Goal: Task Accomplishment & Management: Use online tool/utility

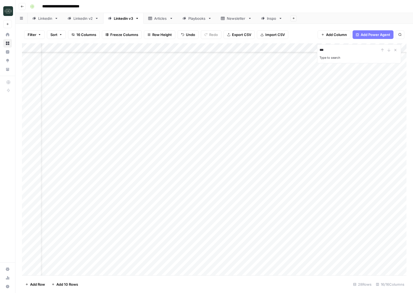
scroll to position [43, 19]
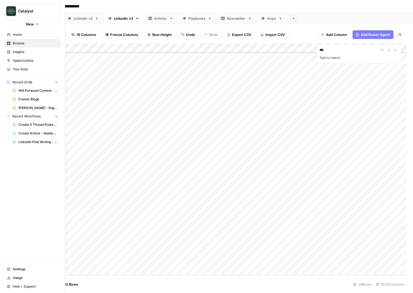
click at [9, 33] on icon at bounding box center [9, 35] width 4 height 4
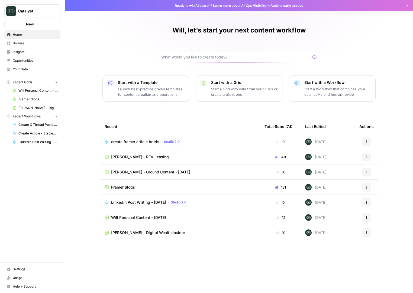
click at [129, 217] on span "Will Personal Content - [DATE]" at bounding box center [138, 217] width 55 height 5
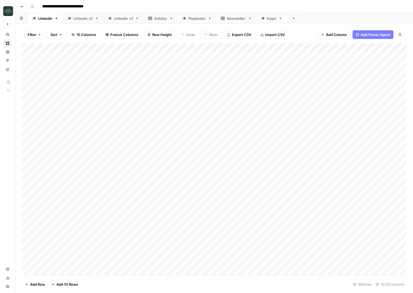
click at [125, 19] on div "Linkedin v3" at bounding box center [123, 18] width 19 height 5
click at [124, 86] on div "Add Column" at bounding box center [214, 65] width 384 height 45
type textarea "**********"
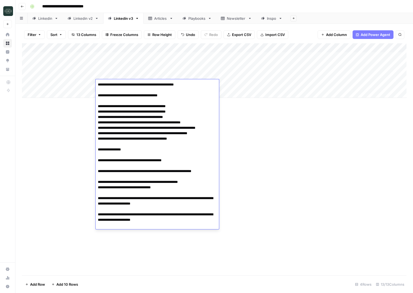
click at [234, 171] on div "Add Column" at bounding box center [214, 159] width 384 height 232
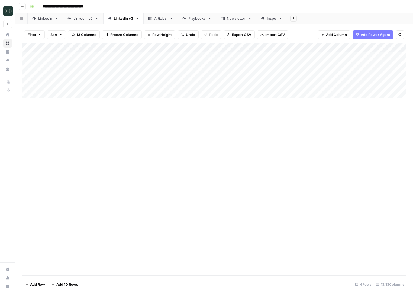
click at [284, 84] on div "Add Column" at bounding box center [214, 70] width 384 height 55
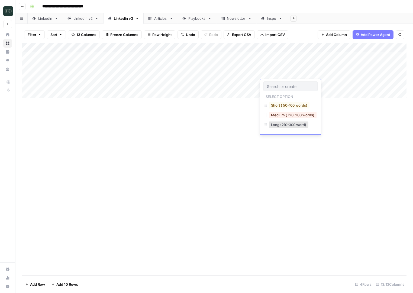
click at [286, 116] on button "Medium ( 120-200 words)" at bounding box center [293, 115] width 48 height 6
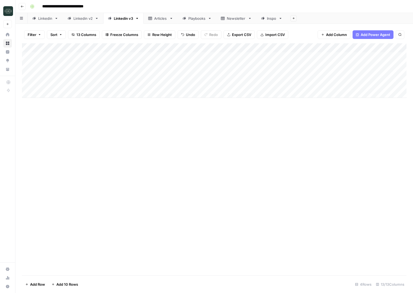
click at [346, 83] on div "Add Column" at bounding box center [214, 70] width 384 height 55
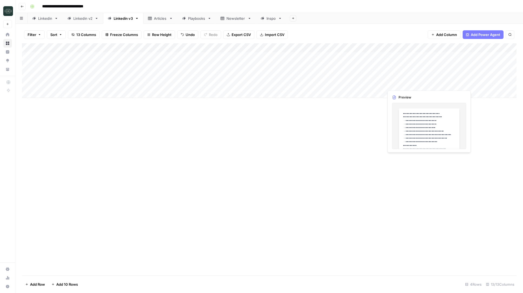
click at [410, 81] on div "Add Column" at bounding box center [269, 70] width 495 height 55
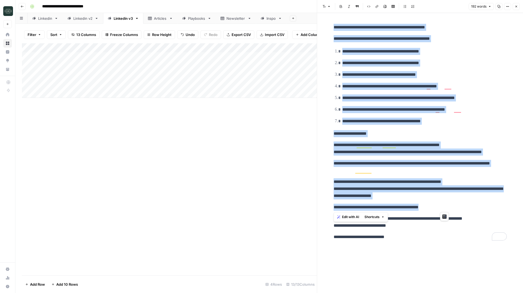
drag, startPoint x: 449, startPoint y: 209, endPoint x: 329, endPoint y: 25, distance: 219.7
click at [329, 25] on div "**********" at bounding box center [420, 153] width 206 height 280
copy div "**********"
click at [398, 116] on ol "**********" at bounding box center [420, 86] width 173 height 77
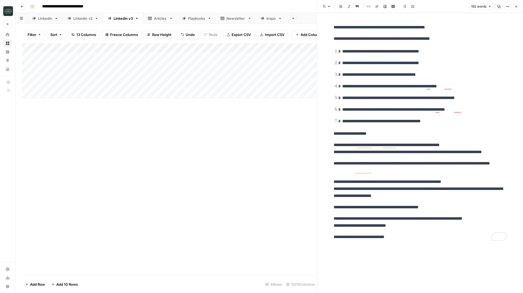
click at [27, 6] on header "**********" at bounding box center [269, 6] width 508 height 13
click at [21, 8] on icon "button" at bounding box center [22, 6] width 3 height 3
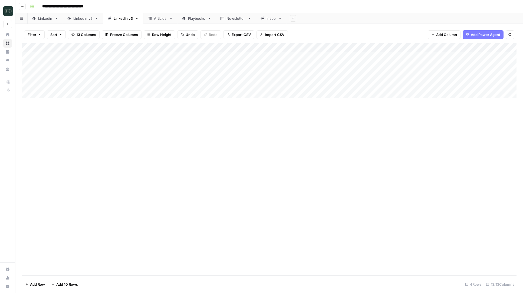
click at [21, 8] on icon "button" at bounding box center [22, 6] width 3 height 3
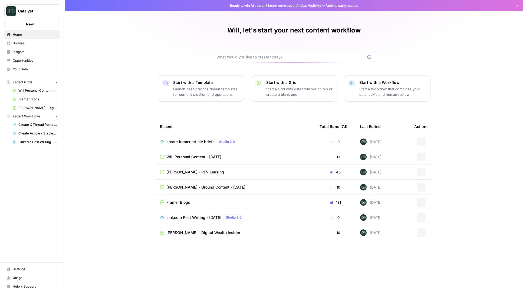
click at [28, 99] on span "Framer Blogs" at bounding box center [38, 99] width 40 height 5
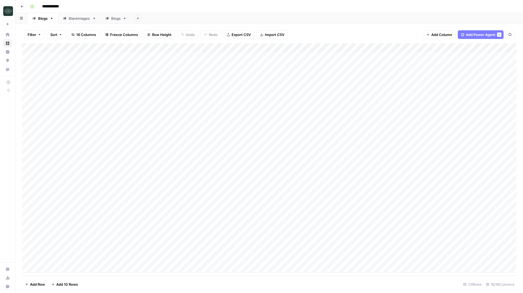
click at [64, 249] on div "Add Column" at bounding box center [269, 158] width 495 height 230
drag, startPoint x: 47, startPoint y: 251, endPoint x: 41, endPoint y: 251, distance: 6.5
click at [41, 251] on textarea "**********" at bounding box center [95, 253] width 108 height 13
drag, startPoint x: 82, startPoint y: 252, endPoint x: 87, endPoint y: 258, distance: 8.1
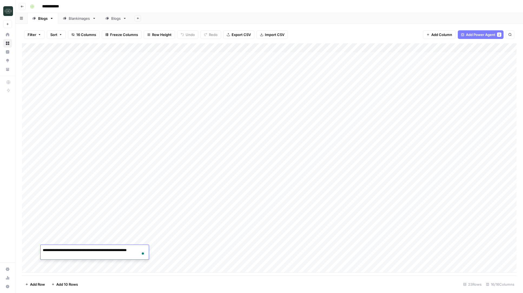
click at [87, 258] on textarea "**********" at bounding box center [95, 253] width 108 height 13
drag, startPoint x: 87, startPoint y: 258, endPoint x: 82, endPoint y: 251, distance: 8.4
click at [82, 251] on textarea "**********" at bounding box center [95, 253] width 108 height 13
type textarea "**********"
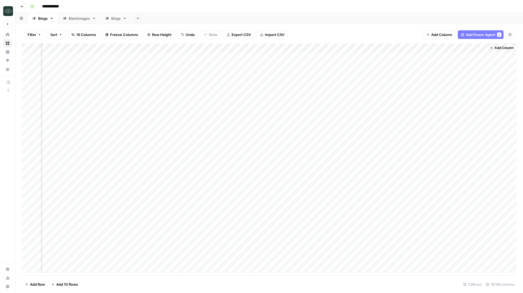
click at [412, 250] on div "Add Column" at bounding box center [269, 158] width 495 height 230
drag, startPoint x: 408, startPoint y: 48, endPoint x: 68, endPoint y: 44, distance: 339.6
click at [68, 45] on div "Add Column" at bounding box center [269, 158] width 495 height 230
drag, startPoint x: 99, startPoint y: 45, endPoint x: 82, endPoint y: 47, distance: 17.2
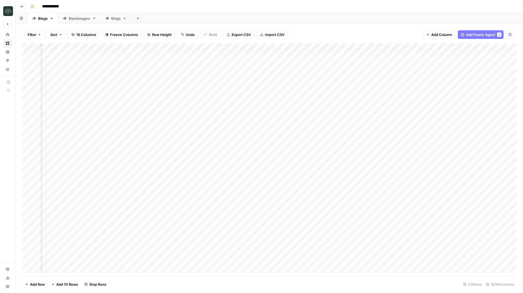
click at [82, 47] on div "Add Column" at bounding box center [269, 158] width 495 height 230
click at [279, 49] on div "Add Column" at bounding box center [269, 158] width 495 height 230
click at [244, 136] on span "Hide Column" at bounding box center [262, 135] width 47 height 5
click at [272, 47] on div "Add Column" at bounding box center [269, 158] width 495 height 230
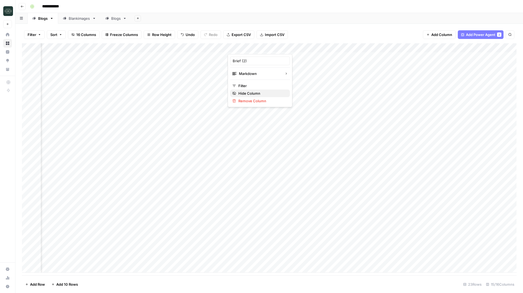
click at [258, 93] on span "Hide Column" at bounding box center [262, 93] width 47 height 5
click at [272, 48] on div "Add Column" at bounding box center [269, 158] width 495 height 230
click at [258, 93] on span "Hide Column" at bounding box center [262, 93] width 47 height 5
click at [272, 48] on div "Add Column" at bounding box center [269, 158] width 495 height 230
click at [258, 93] on span "Hide Column" at bounding box center [262, 93] width 47 height 5
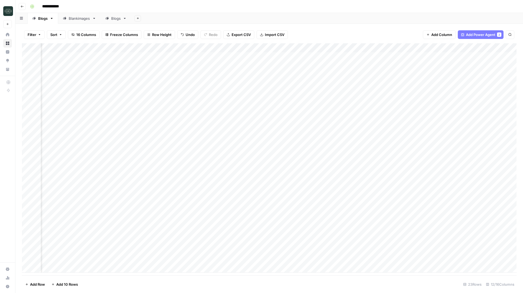
click at [273, 48] on div "Add Column" at bounding box center [269, 158] width 495 height 230
click at [258, 95] on span "Hide Column" at bounding box center [262, 93] width 47 height 5
click at [272, 50] on div "Add Column" at bounding box center [269, 158] width 495 height 230
click at [261, 93] on span "Hide Column" at bounding box center [262, 93] width 47 height 5
click at [273, 49] on div "Add Column" at bounding box center [269, 158] width 495 height 230
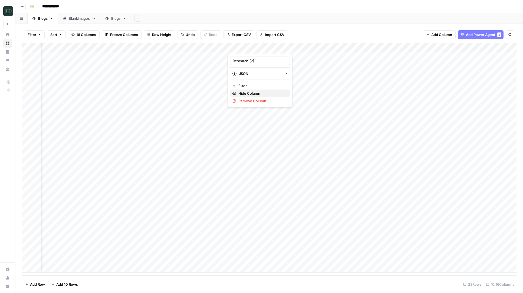
click at [260, 92] on span "Hide Column" at bounding box center [262, 93] width 47 height 5
click at [290, 47] on div "Add Column" at bounding box center [269, 158] width 495 height 230
click at [274, 92] on span "Hide Column" at bounding box center [278, 93] width 47 height 5
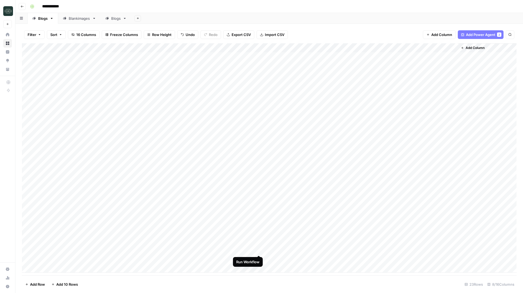
click at [252, 250] on div "Add Column" at bounding box center [269, 158] width 495 height 230
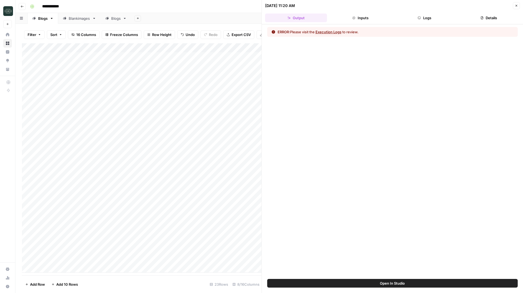
click at [412, 14] on button "Logs" at bounding box center [425, 18] width 62 height 9
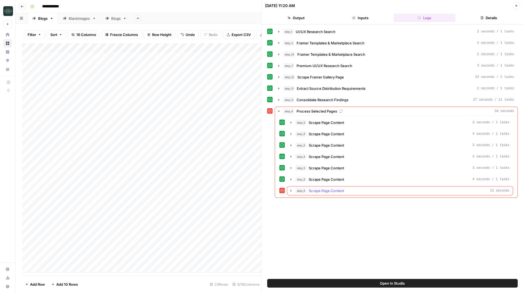
click at [292, 192] on icon "button" at bounding box center [291, 191] width 4 height 4
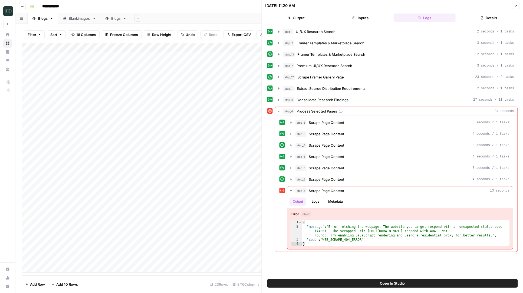
click at [325, 281] on button "Open In Studio" at bounding box center [393, 283] width 251 height 9
click at [412, 8] on button "Close" at bounding box center [516, 5] width 7 height 7
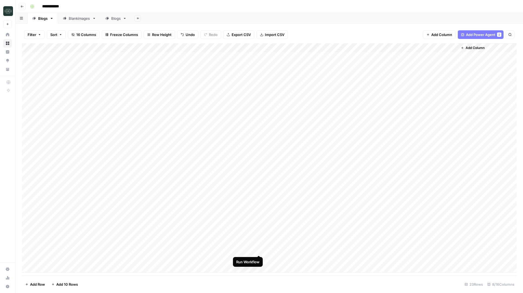
click at [259, 250] on div "Add Column" at bounding box center [269, 158] width 495 height 230
click at [61, 270] on div "Add Column" at bounding box center [269, 158] width 495 height 230
click at [69, 246] on div "Add Column" at bounding box center [269, 159] width 495 height 232
click at [66, 269] on div "Add Column" at bounding box center [269, 159] width 495 height 232
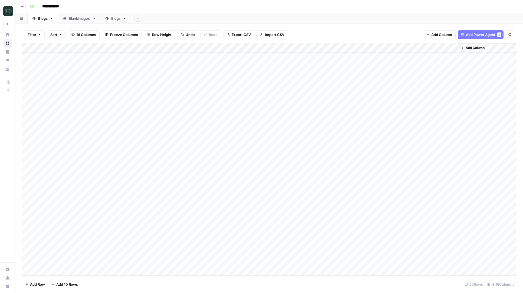
scroll to position [16, 0]
click at [66, 273] on div "Add Column" at bounding box center [269, 159] width 495 height 232
click at [59, 245] on div "Add Column" at bounding box center [269, 159] width 495 height 232
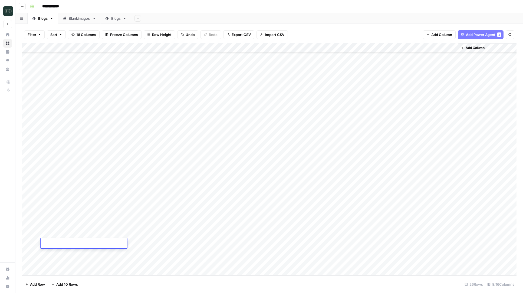
type textarea "**********"
click at [155, 242] on div "Add Column" at bounding box center [269, 159] width 495 height 232
click at [122, 247] on div "Add Column" at bounding box center [269, 159] width 495 height 232
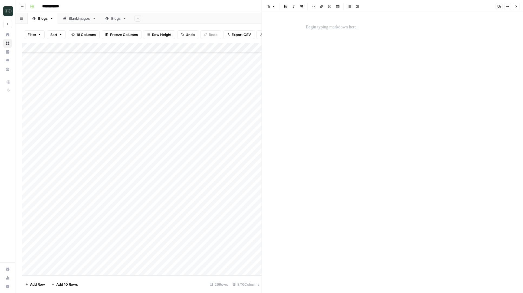
click at [331, 27] on p at bounding box center [392, 27] width 173 height 7
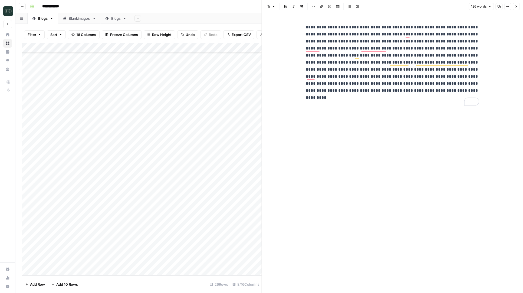
click at [412, 6] on icon "button" at bounding box center [516, 6] width 3 height 3
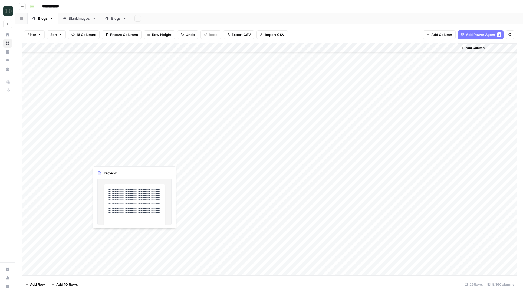
click at [57, 251] on div "Add Column" at bounding box center [269, 159] width 495 height 232
type textarea "**********"
click at [145, 253] on div "Add Column" at bounding box center [269, 159] width 495 height 232
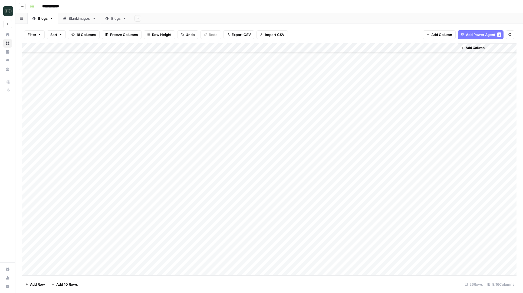
click at [103, 254] on div "Add Column" at bounding box center [269, 159] width 495 height 232
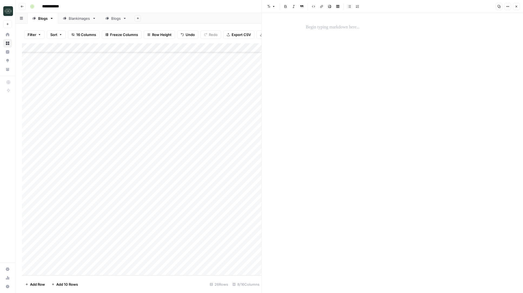
click at [324, 30] on p at bounding box center [392, 27] width 173 height 7
click at [127, 253] on div "Add Column" at bounding box center [142, 159] width 240 height 232
click at [329, 31] on p at bounding box center [392, 27] width 173 height 7
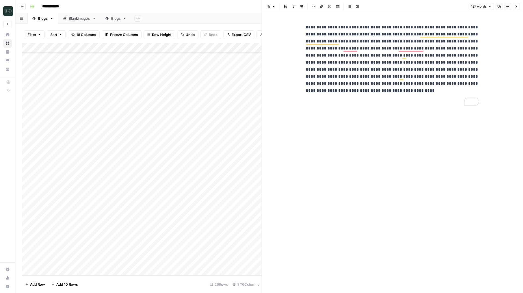
click at [412, 7] on icon "button" at bounding box center [516, 6] width 3 height 3
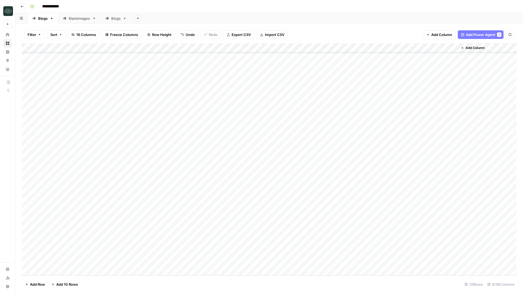
click at [227, 257] on div "Add Column" at bounding box center [269, 159] width 495 height 232
click at [230, 244] on div "Add Column" at bounding box center [269, 159] width 495 height 232
click at [252, 244] on div "Add Column" at bounding box center [269, 159] width 495 height 232
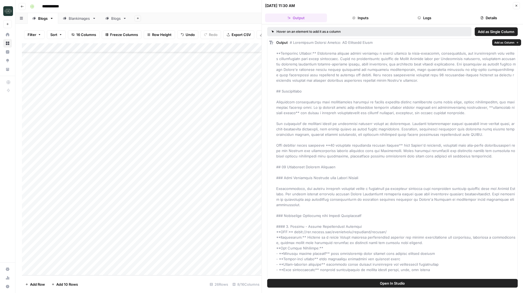
click at [412, 32] on span "Add as Single Column" at bounding box center [496, 31] width 37 height 5
click at [412, 9] on header "09/19/25 at 11:30 AM Close Output Inputs Logs Details" at bounding box center [393, 12] width 262 height 24
click at [412, 8] on button "Close" at bounding box center [516, 5] width 7 height 7
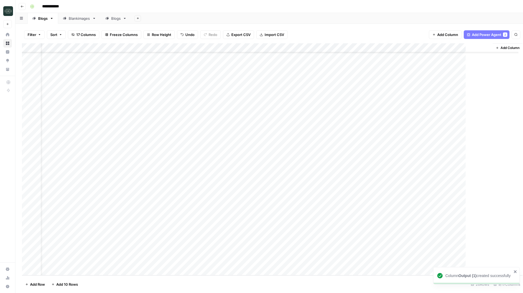
scroll to position [25, 14]
click at [280, 242] on div "Add Column" at bounding box center [269, 159] width 495 height 232
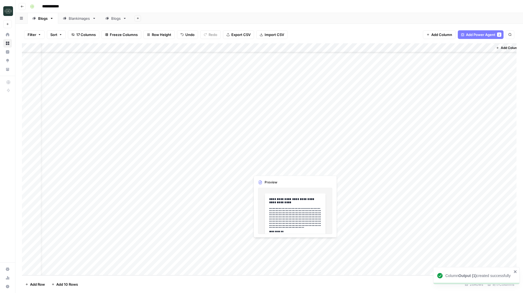
click at [280, 242] on div "Add Column" at bounding box center [269, 159] width 495 height 232
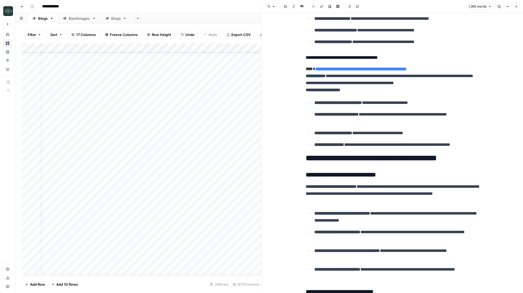
scroll to position [951, 0]
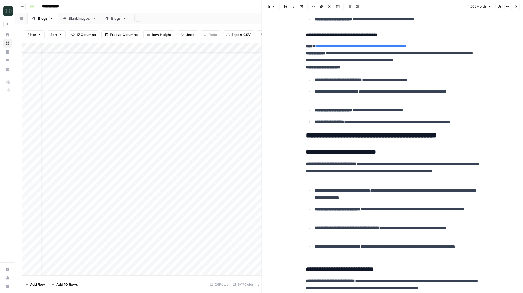
click at [412, 5] on icon "button" at bounding box center [516, 6] width 3 height 3
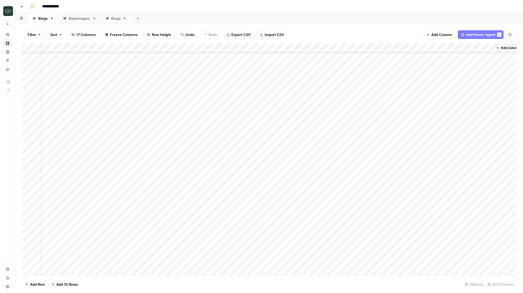
click at [269, 254] on div "Add Column" at bounding box center [269, 159] width 495 height 232
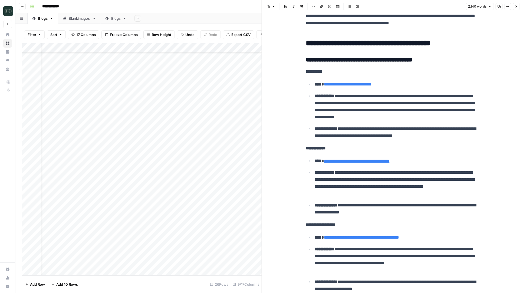
scroll to position [211, 0]
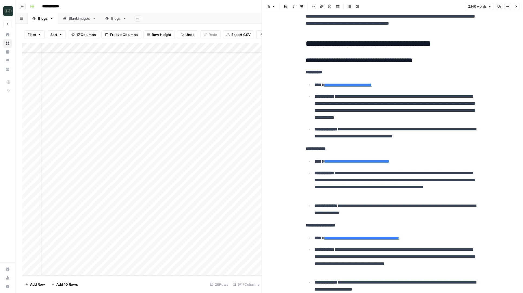
click at [371, 163] on link "**********" at bounding box center [357, 161] width 66 height 4
click at [403, 153] on icon at bounding box center [403, 153] width 3 height 3
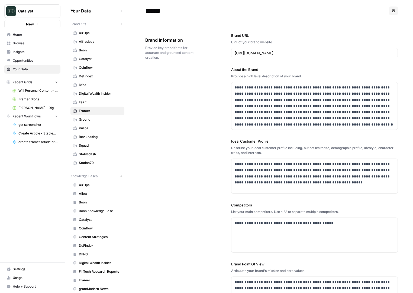
scroll to position [2460, 0]
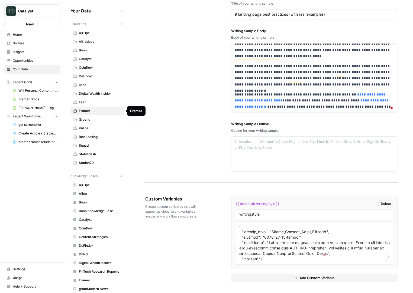
click at [90, 113] on span "Framer" at bounding box center [100, 111] width 43 height 5
click at [264, 234] on textarea "To enrich screen reader interactions, please activate Accessibility in Grammarl…" at bounding box center [314, 243] width 150 height 38
click at [214, 254] on div "Custom Variables Create custom variables that will appear as global brand varia…" at bounding box center [271, 239] width 252 height 108
click at [298, 237] on textarea "To enrich screen reader interactions, please activate Accessibility in Grammarl…" at bounding box center [314, 243] width 150 height 38
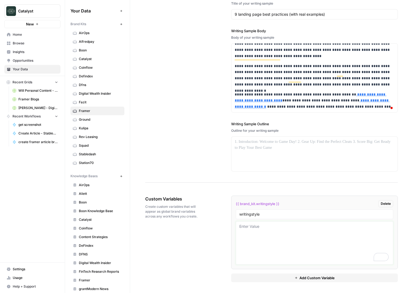
paste textarea "{ "context_name": "Framer_Writing_Ultra_Granular", "version": "[DATE]-revD", "d…"
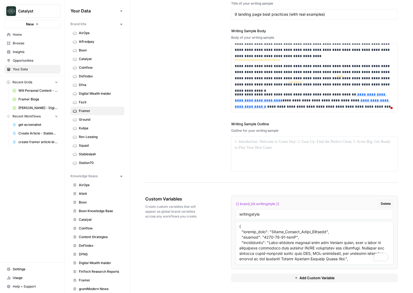
scroll to position [1434, 0]
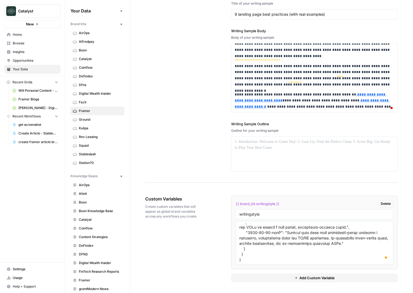
type textarea "{ "context_name": "Framer_Writing_Ultra_Granular", "version": "[DATE]-revD", "d…"
click at [189, 249] on div "Custom Variables Create custom variables that will appear as global brand varia…" at bounding box center [271, 239] width 252 height 108
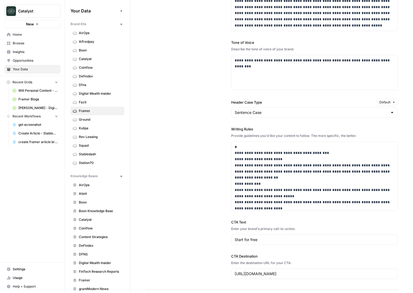
scroll to position [344, 0]
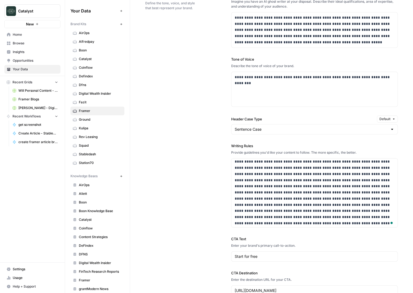
click at [169, 171] on div "**********" at bounding box center [271, 144] width 252 height 326
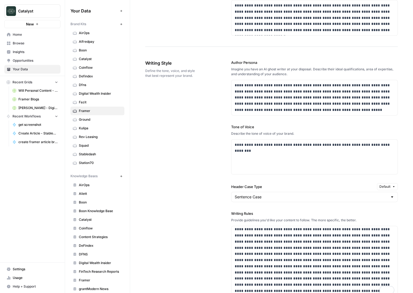
scroll to position [0, 0]
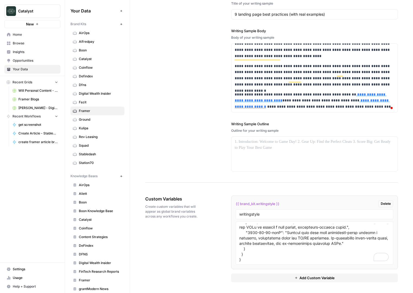
click at [207, 172] on div "**********" at bounding box center [271, 66] width 252 height 234
click at [87, 122] on link "Ground" at bounding box center [97, 119] width 54 height 9
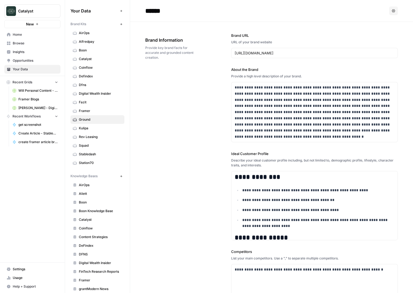
click at [92, 111] on span "Framer" at bounding box center [100, 111] width 43 height 5
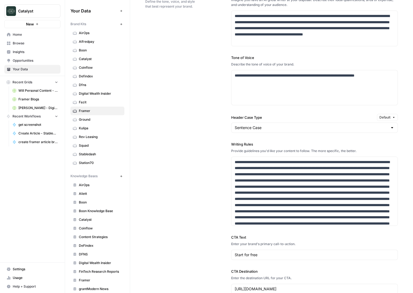
click at [200, 193] on div "**********" at bounding box center [271, 143] width 252 height 326
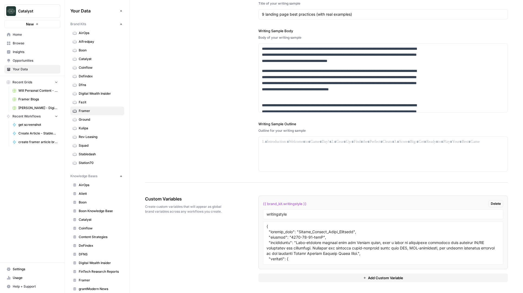
scroll to position [682, 0]
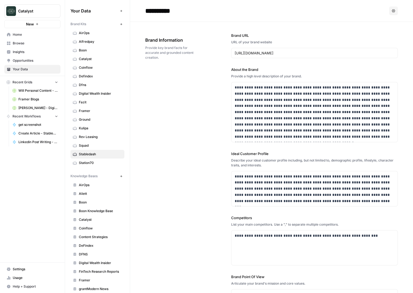
click at [22, 35] on span "Home" at bounding box center [35, 34] width 45 height 5
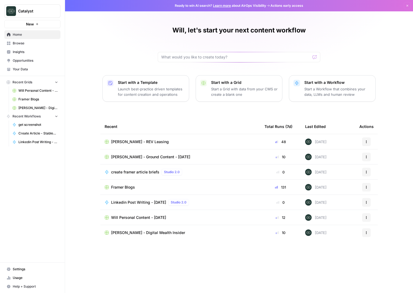
click at [142, 175] on div "create framer article briefs Studio 2.0" at bounding box center [147, 172] width 73 height 6
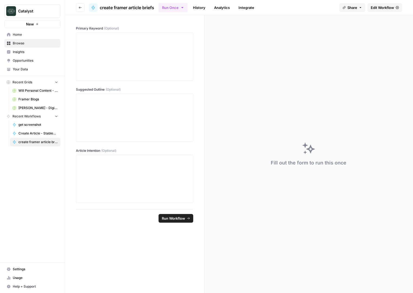
click at [387, 8] on span "Edit Workflow" at bounding box center [381, 7] width 23 height 5
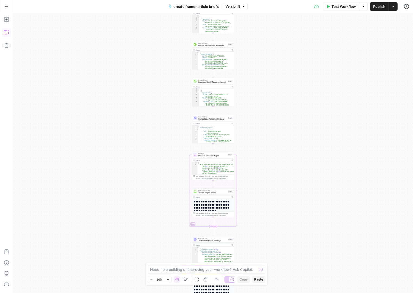
click at [9, 35] on button "Copilot" at bounding box center [6, 32] width 9 height 9
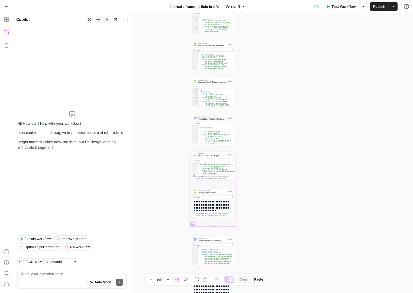
click at [9, 35] on button "Copilot" at bounding box center [6, 32] width 9 height 9
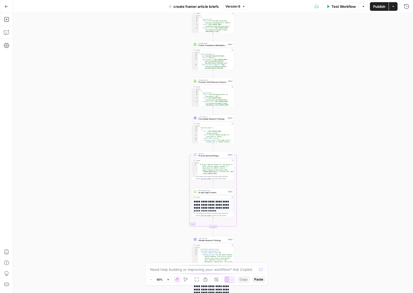
click at [237, 6] on span "Version 8" at bounding box center [232, 6] width 15 height 5
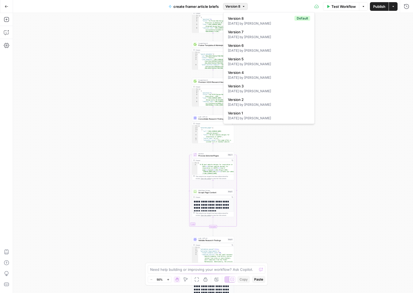
click at [237, 6] on span "Version 8" at bounding box center [232, 6] width 15 height 5
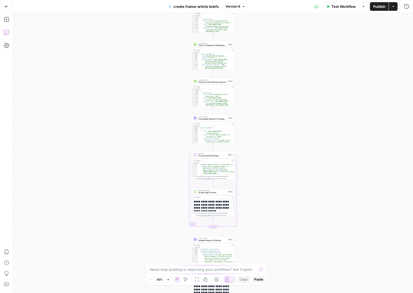
click at [4, 33] on icon "button" at bounding box center [6, 32] width 5 height 5
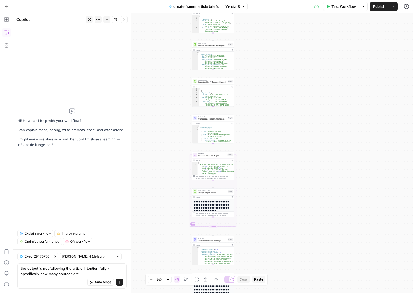
click at [79, 273] on textarea "the output is not following the article intention fully - specifically how many…" at bounding box center [72, 271] width 102 height 11
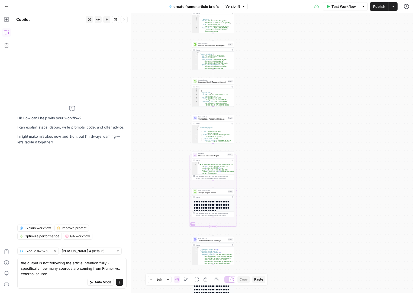
type textarea "the output is not following the article intention fully - specifically how many…"
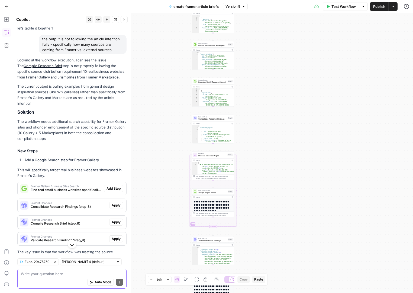
scroll to position [23, 0]
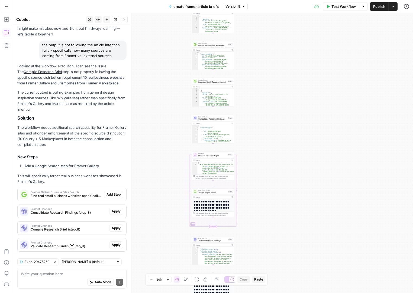
click at [97, 115] on div "Looking at the workflow execution, I can see the issue. The Compile Research Br…" at bounding box center [71, 170] width 109 height 215
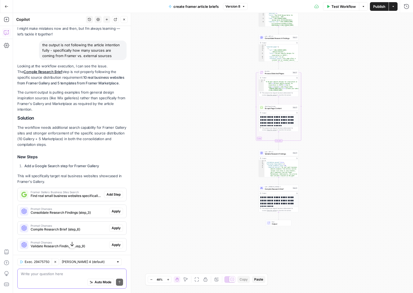
click at [55, 276] on textarea at bounding box center [72, 273] width 102 height 5
type textarea "f"
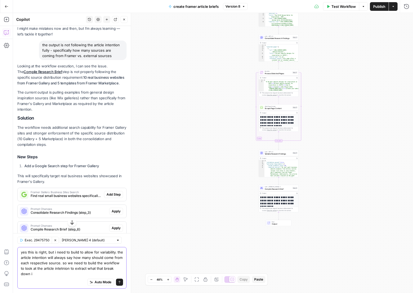
type textarea "yes this is right, but i need to build to allow for variability. the article in…"
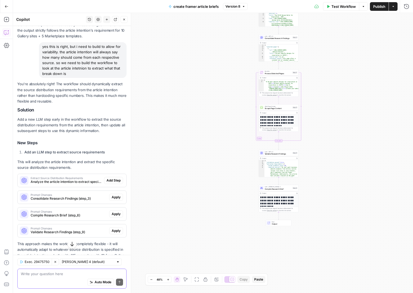
scroll to position [264, 0]
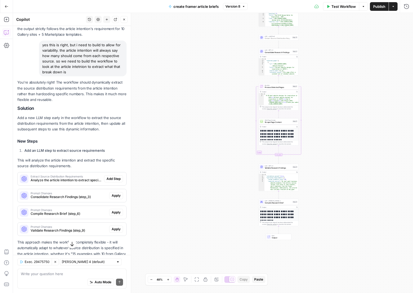
click at [109, 177] on span "Add Step" at bounding box center [113, 179] width 14 height 5
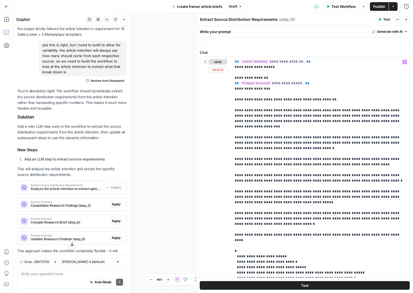
scroll to position [71, 0]
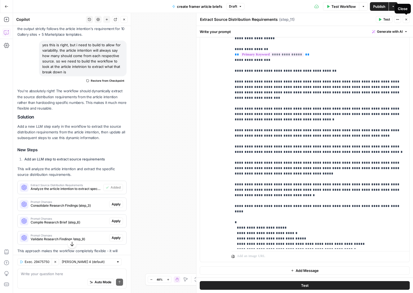
click at [386, 22] on button "Test" at bounding box center [384, 19] width 17 height 7
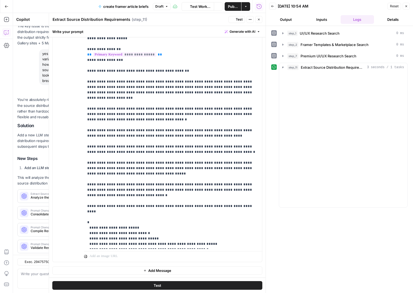
scroll to position [272, 0]
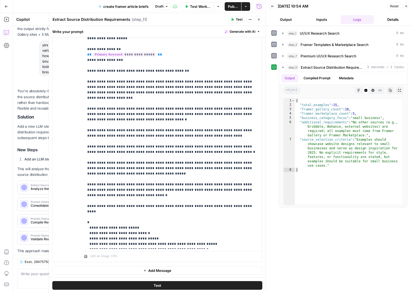
click at [406, 9] on button "Close" at bounding box center [405, 6] width 7 height 7
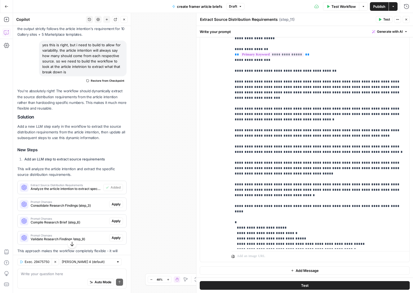
click at [407, 21] on button "Close" at bounding box center [405, 19] width 7 height 7
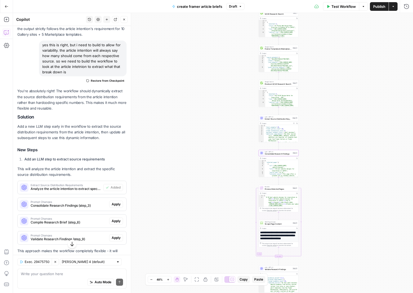
click at [118, 203] on span "Apply" at bounding box center [116, 204] width 9 height 5
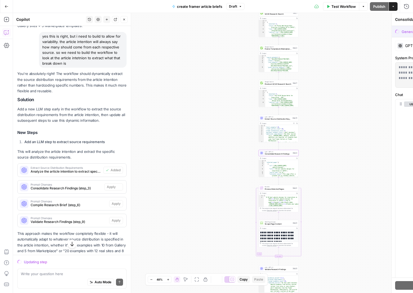
scroll to position [264, 0]
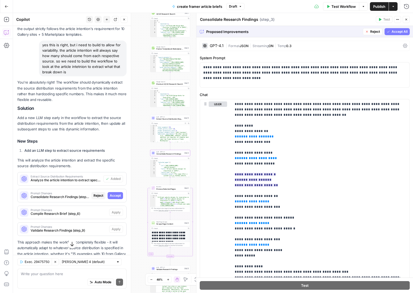
click at [401, 31] on span "Accept All" at bounding box center [399, 31] width 16 height 5
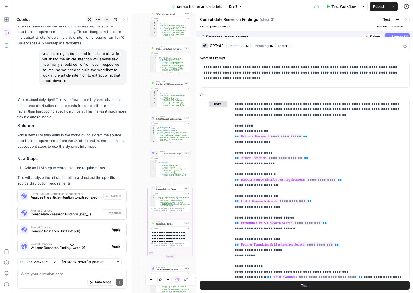
scroll to position [272, 0]
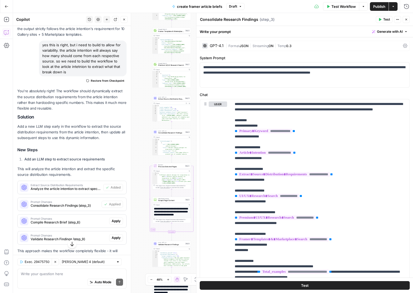
click at [80, 224] on span "Compile Research Brief (step_6)" at bounding box center [69, 222] width 76 height 5
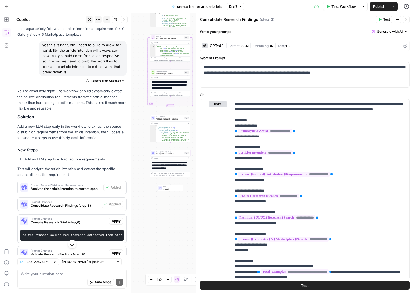
scroll to position [0, 90]
click at [118, 222] on span "Apply" at bounding box center [116, 221] width 9 height 5
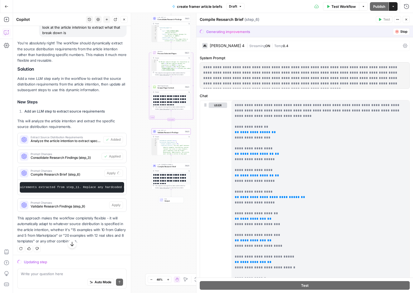
scroll to position [305, 0]
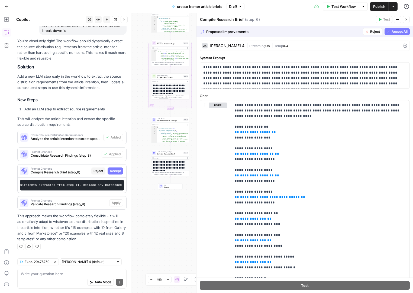
click at [402, 33] on span "Accept All" at bounding box center [399, 31] width 16 height 5
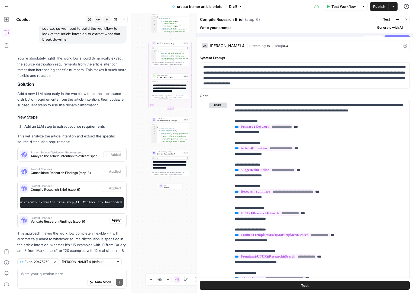
scroll to position [322, 0]
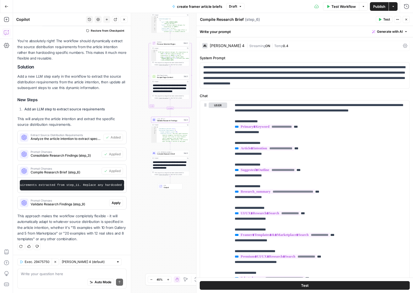
click at [118, 204] on span "Apply" at bounding box center [116, 203] width 9 height 5
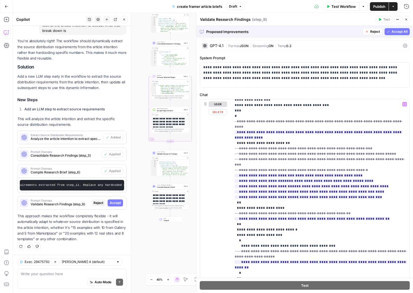
scroll to position [461, 0]
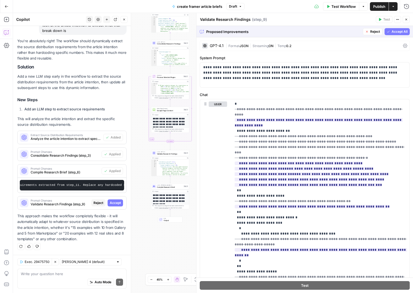
click at [402, 33] on span "Accept All" at bounding box center [399, 31] width 16 height 5
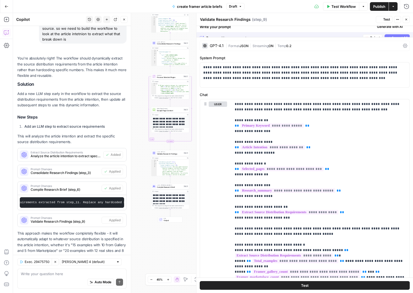
scroll to position [322, 0]
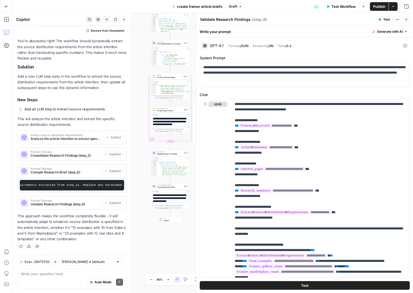
click at [346, 8] on span "Test Workflow" at bounding box center [343, 6] width 24 height 5
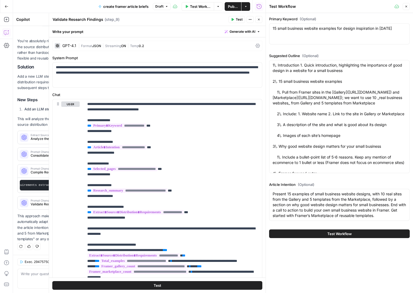
click at [329, 254] on div "Primary Keyword (Optional) 15 small business website examples for design inspir…" at bounding box center [339, 153] width 147 height 280
click at [330, 234] on span "Test Workflow" at bounding box center [339, 233] width 24 height 5
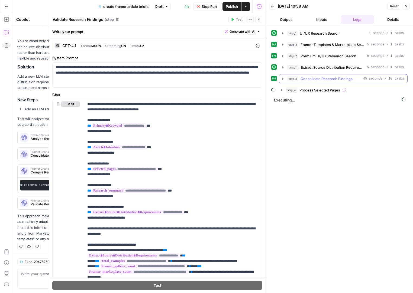
click at [280, 78] on button "step_3 Consolidate Research Findings 45 seconds / 10 tasks" at bounding box center [343, 78] width 128 height 9
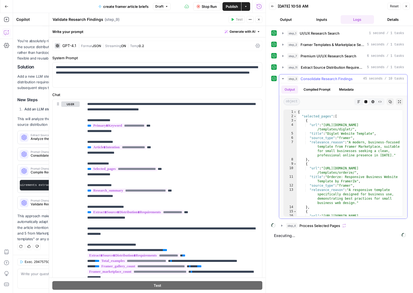
click at [280, 78] on button "step_3 Consolidate Research Findings 45 seconds / 10 tasks" at bounding box center [343, 78] width 128 height 9
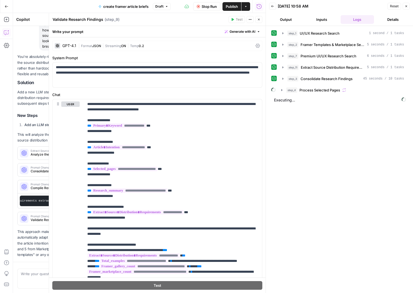
scroll to position [322, 0]
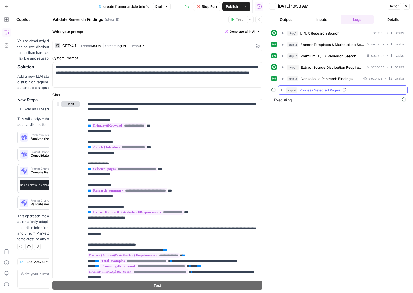
click at [284, 93] on button "step_4 Process Selected Pages" at bounding box center [342, 90] width 129 height 9
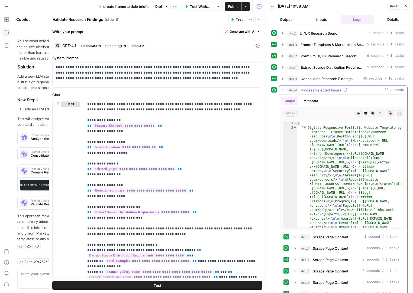
click at [284, 91] on icon "button" at bounding box center [283, 90] width 4 height 4
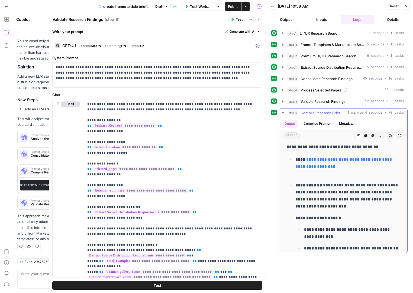
scroll to position [1089, 0]
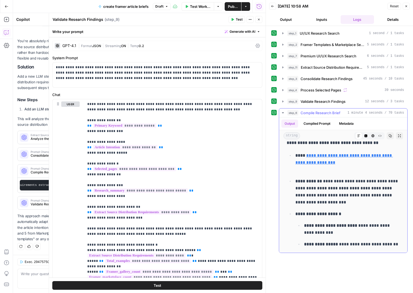
drag, startPoint x: 326, startPoint y: 168, endPoint x: 292, endPoint y: 163, distance: 34.0
click at [292, 163] on ul "**********" at bounding box center [342, 218] width 113 height 133
copy link "**********"
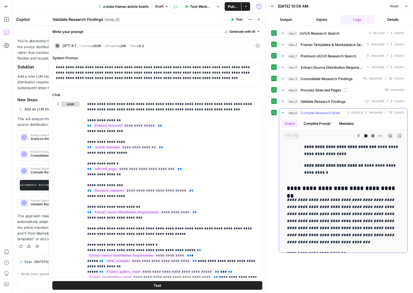
scroll to position [1239, 0]
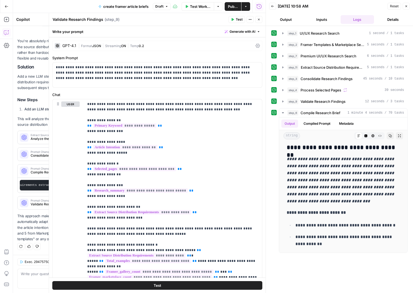
click at [259, 21] on icon "button" at bounding box center [258, 19] width 3 height 3
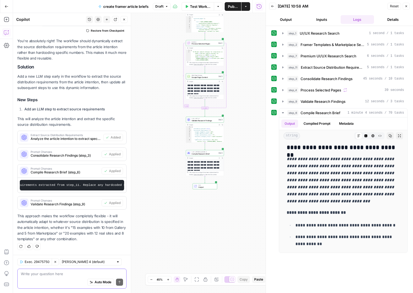
click at [60, 273] on textarea at bounding box center [72, 273] width 102 height 5
click at [54, 260] on button "Clear Selection" at bounding box center [55, 262] width 7 height 7
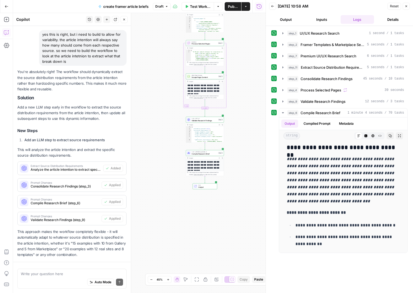
scroll to position [307, 0]
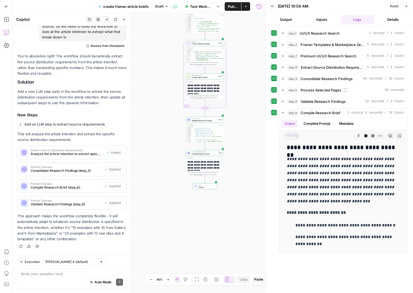
click at [406, 6] on icon "button" at bounding box center [406, 6] width 2 height 2
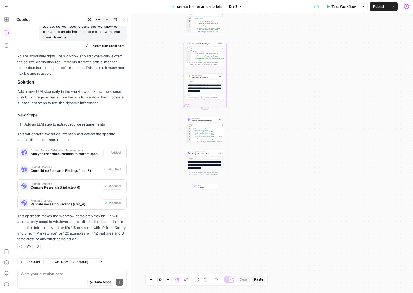
click at [405, 9] on button "Run History" at bounding box center [406, 6] width 9 height 9
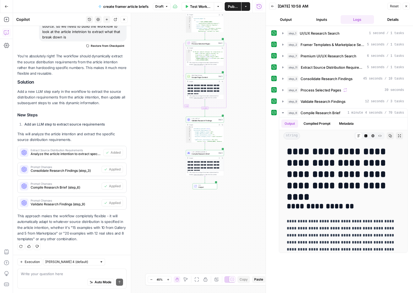
click at [273, 8] on icon "button" at bounding box center [272, 6] width 3 height 3
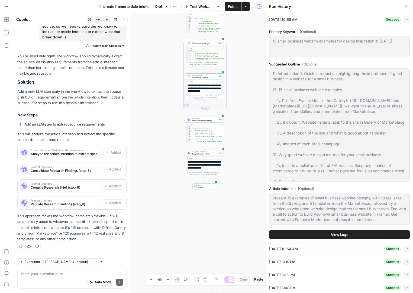
click at [357, 234] on button "View Logs" at bounding box center [339, 234] width 141 height 9
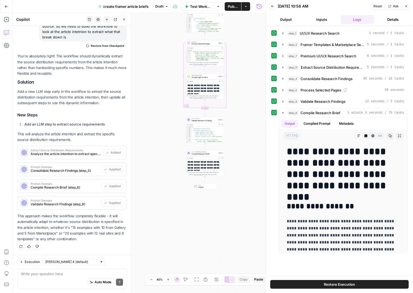
click at [392, 7] on button "Ask" at bounding box center [392, 6] width 15 height 7
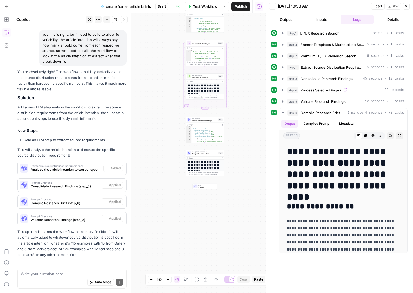
click at [53, 280] on div "Auto Mode Send" at bounding box center [72, 283] width 102 height 12
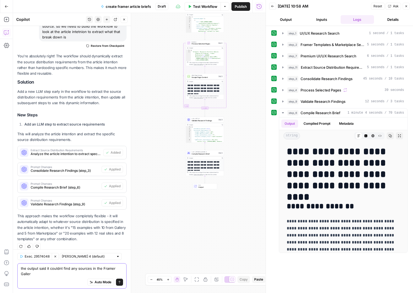
scroll to position [313, 0]
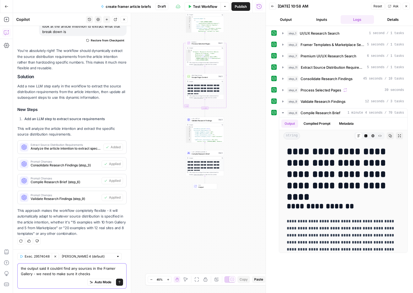
paste textarea "https://www.framer.com/gallery/"
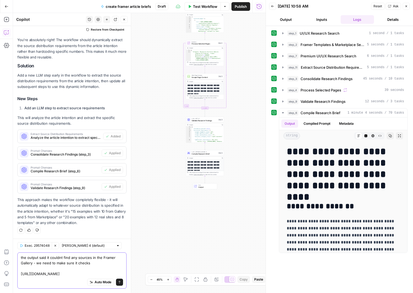
type textarea "the output said it couldnt find any sources in the Framer Gallery - we need to …"
click at [119, 283] on icon "submit" at bounding box center [119, 282] width 3 height 3
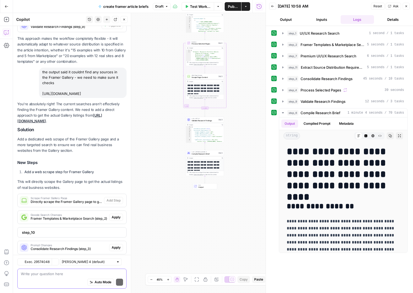
scroll to position [524, 0]
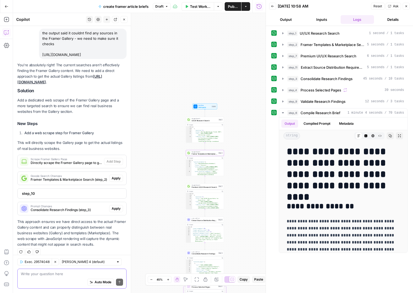
click at [113, 176] on span "Apply" at bounding box center [116, 178] width 9 height 5
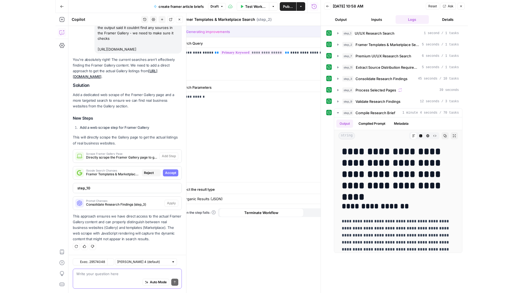
scroll to position [507, 0]
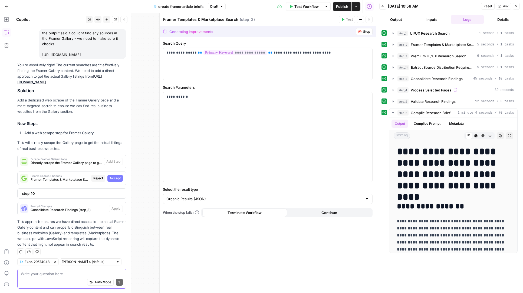
click at [115, 176] on span "Accept" at bounding box center [115, 178] width 11 height 5
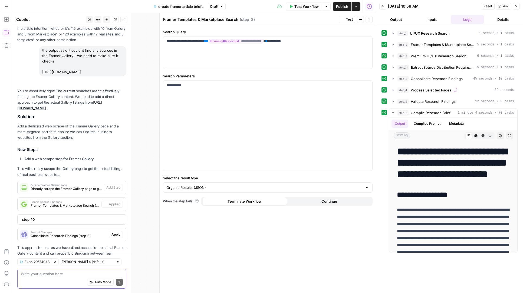
scroll to position [533, 0]
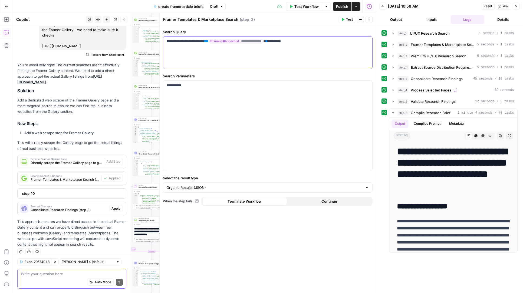
click at [301, 52] on div "**********" at bounding box center [267, 53] width 209 height 32
click at [74, 205] on span "Prompt Changes" at bounding box center [69, 206] width 76 height 3
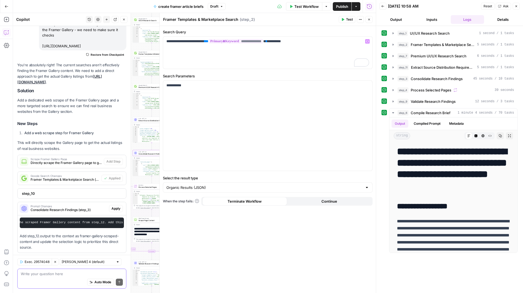
scroll to position [570, 0]
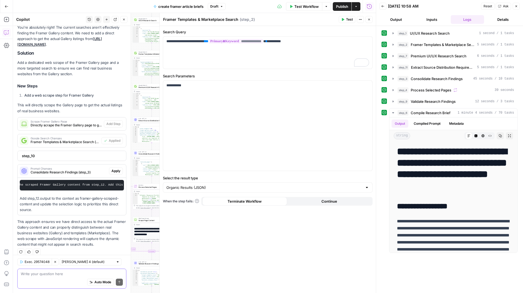
click at [31, 274] on textarea at bounding box center [72, 273] width 102 height 5
type textarea "did you add anything?"
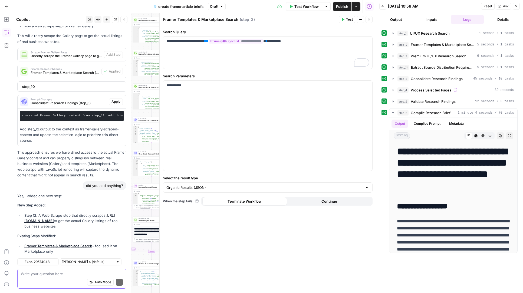
scroll to position [687, 0]
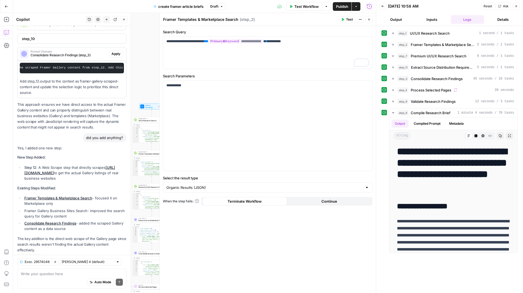
click at [371, 20] on button "Close" at bounding box center [369, 19] width 7 height 7
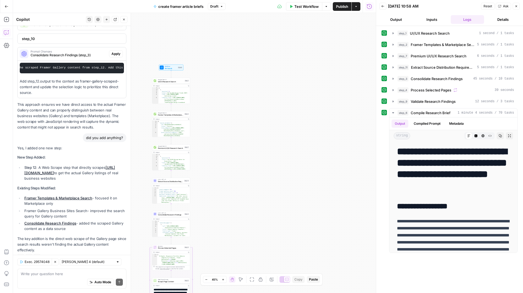
drag, startPoint x: 224, startPoint y: 152, endPoint x: 274, endPoint y: 81, distance: 87.7
click at [274, 81] on div "Workflow Set Inputs Inputs Google Search UI/UX Research Search Step 1 Output Co…" at bounding box center [194, 153] width 363 height 280
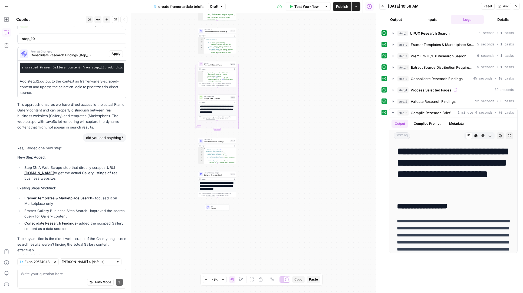
drag, startPoint x: 264, startPoint y: 192, endPoint x: 275, endPoint y: 50, distance: 142.6
click at [275, 50] on div "Workflow Set Inputs Inputs Google Search UI/UX Research Search Step 1 Output Co…" at bounding box center [194, 153] width 363 height 280
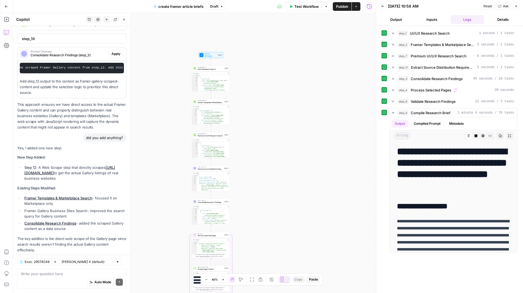
drag, startPoint x: 275, startPoint y: 50, endPoint x: 268, endPoint y: 222, distance: 172.3
click at [268, 222] on div "Workflow Set Inputs Inputs Google Search UI/UX Research Search Step 1 Output Co…" at bounding box center [194, 153] width 363 height 280
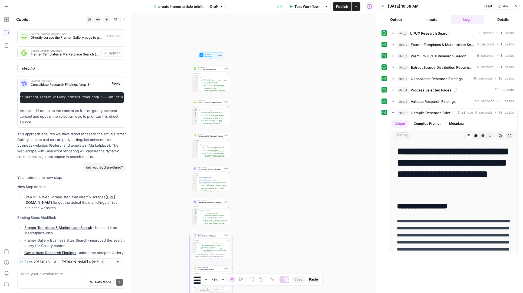
scroll to position [654, 0]
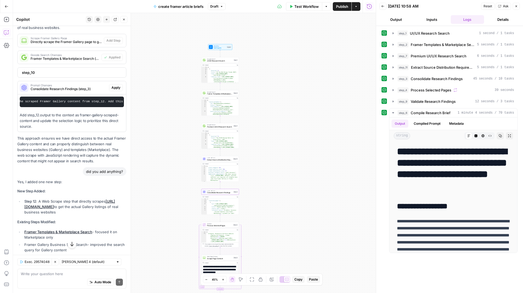
click at [63, 118] on p "Add step_12.output to the context as framer-gallery-scraped-content and update …" at bounding box center [72, 120] width 104 height 17
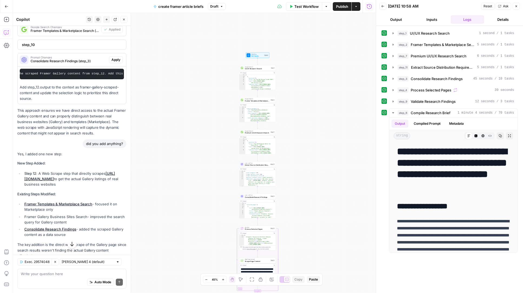
scroll to position [687, 0]
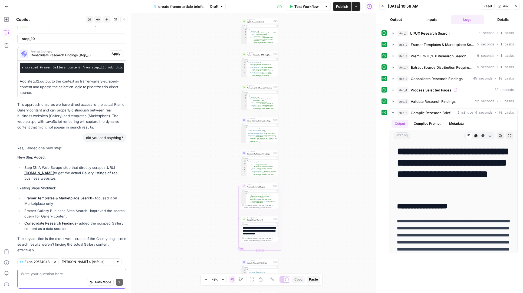
click at [44, 275] on textarea at bounding box center [72, 273] width 102 height 5
type textarea "where is step 12?"
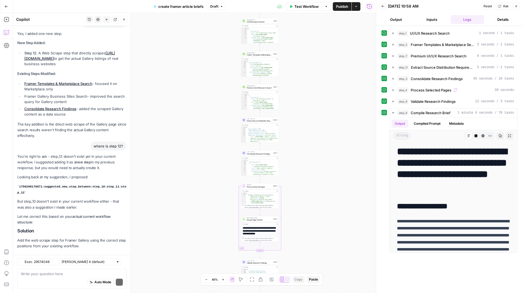
scroll to position [852, 0]
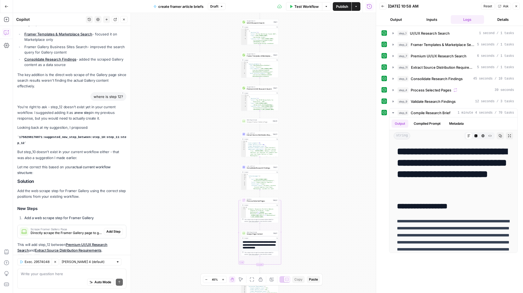
click at [116, 229] on span "Add Step" at bounding box center [113, 231] width 14 height 5
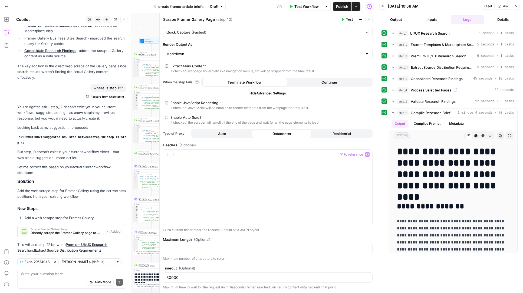
scroll to position [0, 0]
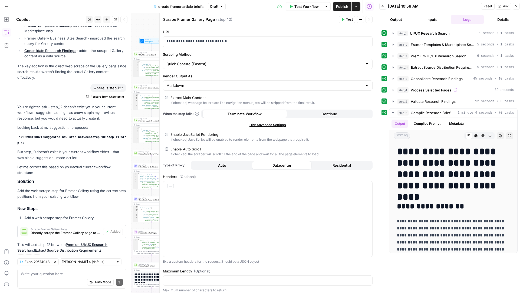
click at [369, 18] on button "Close" at bounding box center [369, 19] width 7 height 7
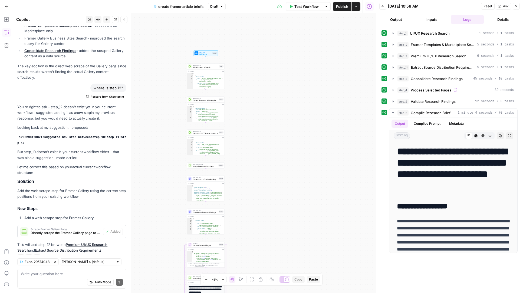
drag, startPoint x: 233, startPoint y: 80, endPoint x: 291, endPoint y: 97, distance: 60.8
click at [291, 97] on div "Workflow Set Inputs Inputs Google Search UI/UX Research Search Step 1 Output Co…" at bounding box center [194, 153] width 363 height 280
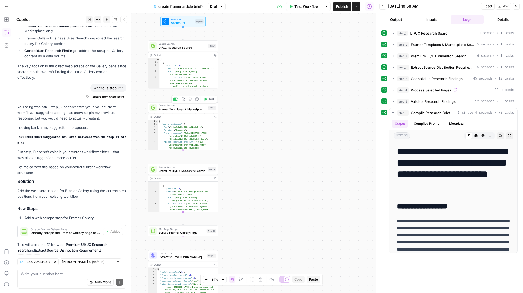
click at [191, 109] on span "Framer Templates & Marketplace Search" at bounding box center [182, 109] width 47 height 5
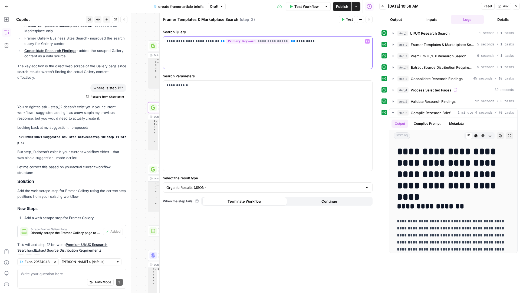
click at [338, 41] on p "**********" at bounding box center [268, 41] width 203 height 5
click at [339, 42] on p "**********" at bounding box center [268, 41] width 203 height 5
click at [369, 19] on icon "button" at bounding box center [369, 19] width 3 height 3
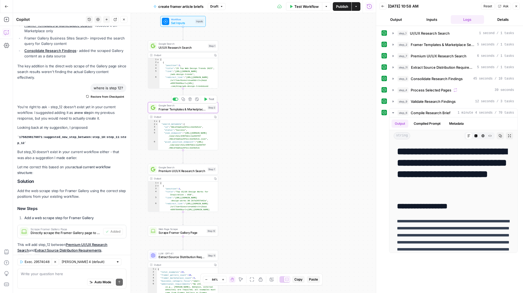
click at [183, 100] on icon "button" at bounding box center [184, 99] width 4 height 4
click at [183, 158] on icon "Edge from step_2 to step_7" at bounding box center [183, 156] width 1 height 13
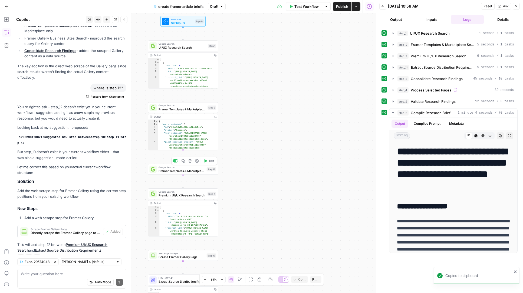
click at [170, 169] on span "Framer Templates & Marketplace Search" at bounding box center [182, 171] width 46 height 5
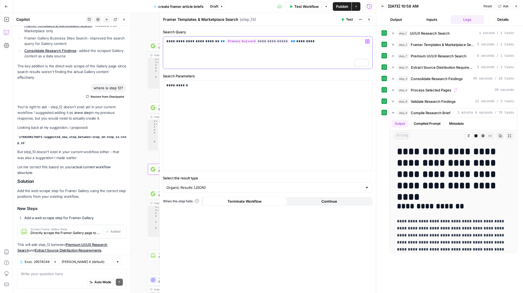
drag, startPoint x: 214, startPoint y: 42, endPoint x: 193, endPoint y: 42, distance: 20.3
click at [193, 42] on p "**********" at bounding box center [268, 41] width 203 height 5
drag, startPoint x: 205, startPoint y: 42, endPoint x: 174, endPoint y: 42, distance: 31.1
click at [174, 42] on p "**********" at bounding box center [268, 41] width 203 height 5
copy p "**********"
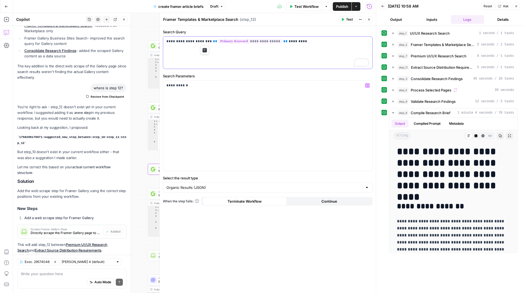
click at [284, 55] on div "**********" at bounding box center [267, 53] width 209 height 32
click at [305, 52] on div "**********" at bounding box center [267, 53] width 209 height 32
click at [369, 21] on button "Close" at bounding box center [369, 19] width 7 height 7
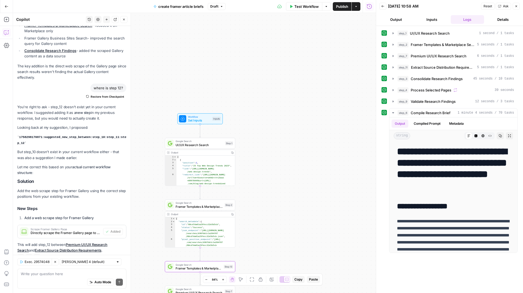
drag, startPoint x: 277, startPoint y: 77, endPoint x: 296, endPoint y: 178, distance: 103.0
click at [296, 179] on div "Workflow Set Inputs Inputs Google Search UI/UX Research Search Step 1 Output Co…" at bounding box center [194, 153] width 363 height 280
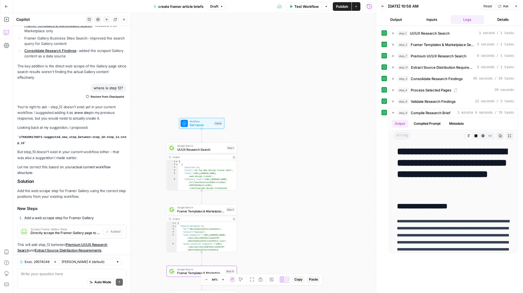
click at [384, 7] on icon "button" at bounding box center [383, 6] width 3 height 3
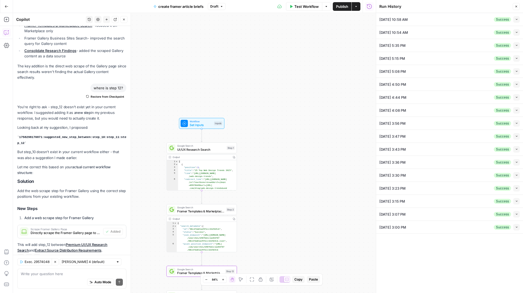
click at [412, 8] on button "Close" at bounding box center [516, 6] width 7 height 7
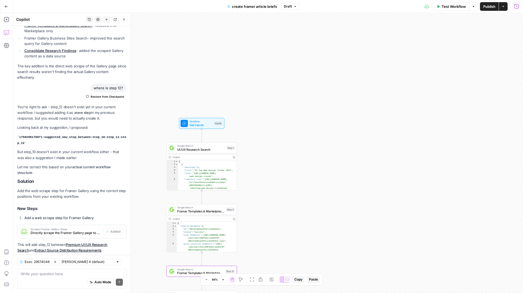
click at [412, 8] on span "Test Workflow" at bounding box center [454, 6] width 24 height 5
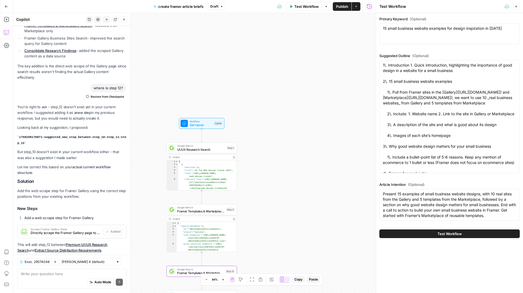
click at [412, 31] on div "15 small business website examples for design inspiration in 2025 15 small busi…" at bounding box center [450, 33] width 141 height 21
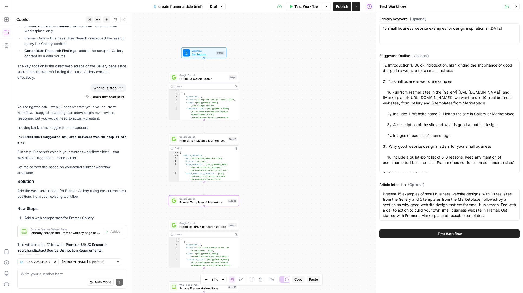
drag, startPoint x: 250, startPoint y: 237, endPoint x: 253, endPoint y: 167, distance: 70.7
click at [253, 167] on div "Workflow Set Inputs Inputs Google Search UI/UX Research Search Step 1 Output Co…" at bounding box center [194, 153] width 363 height 280
click at [206, 202] on span "Framer Templates & Marketplace Search" at bounding box center [203, 202] width 46 height 5
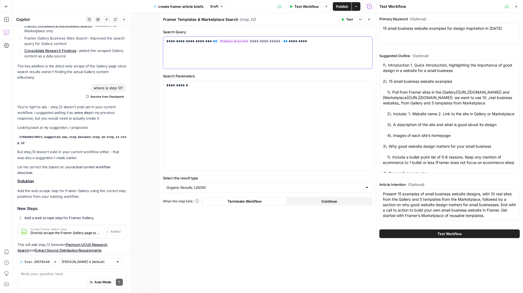
click at [303, 43] on p "**********" at bounding box center [268, 41] width 203 height 5
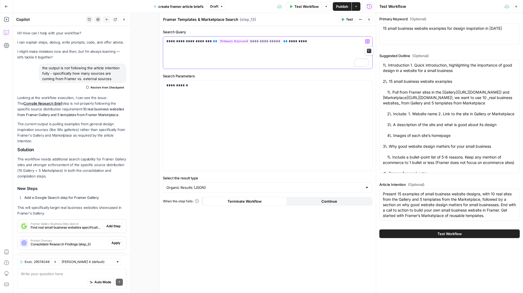
scroll to position [0, 59]
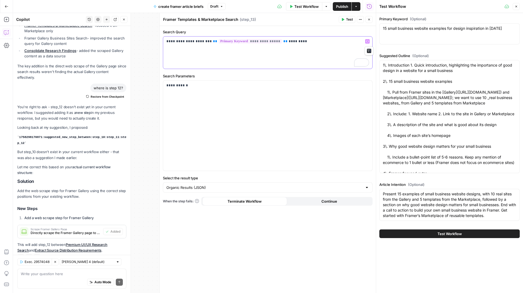
click at [229, 67] on div "**********" at bounding box center [267, 53] width 209 height 32
click at [514, 6] on button "Close" at bounding box center [516, 6] width 7 height 7
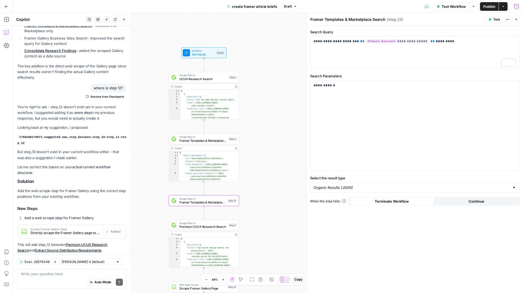
click at [53, 282] on div "Auto Mode Send" at bounding box center [72, 283] width 102 height 12
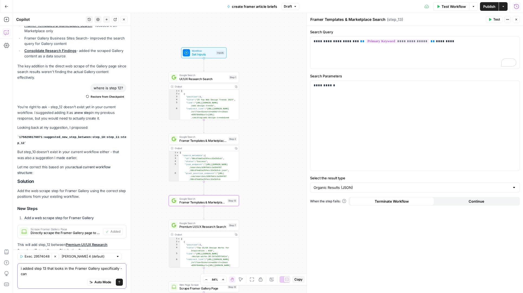
scroll to position [874, 0]
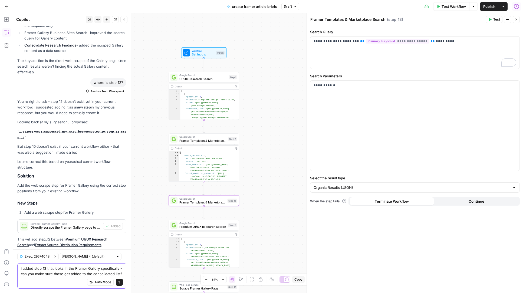
type textarea "i added step 13 that looks in the Framer Gallery specifically - can you make su…"
click at [119, 283] on icon "submit" at bounding box center [119, 282] width 3 height 3
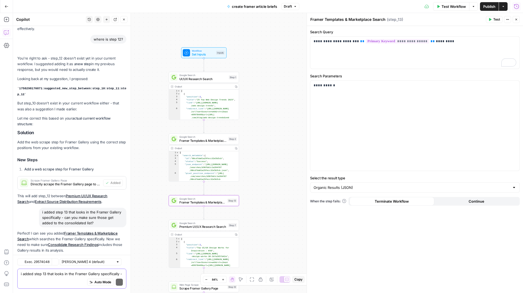
scroll to position [985, 0]
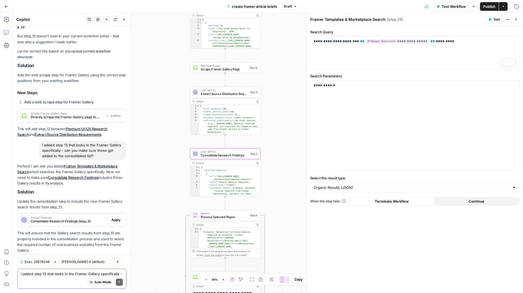
click at [122, 217] on button "Apply" at bounding box center [116, 220] width 14 height 7
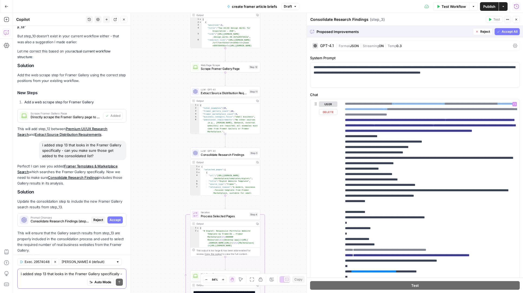
scroll to position [71, 0]
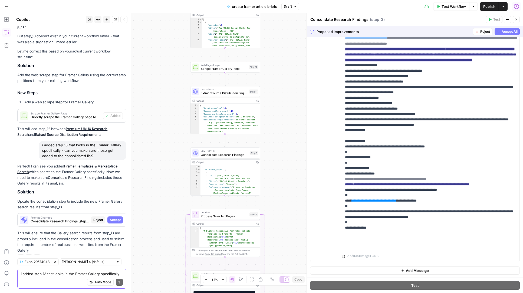
click at [507, 33] on span "Accept All" at bounding box center [510, 31] width 16 height 5
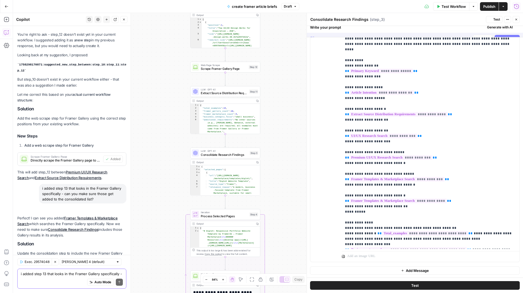
scroll to position [0, 0]
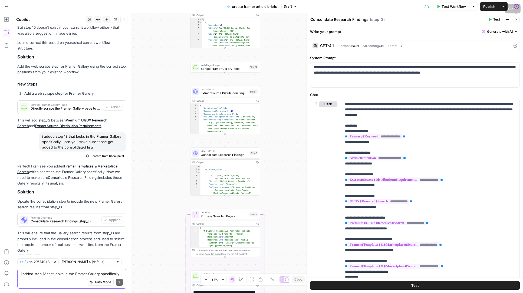
click at [516, 21] on button "Close" at bounding box center [516, 19] width 7 height 7
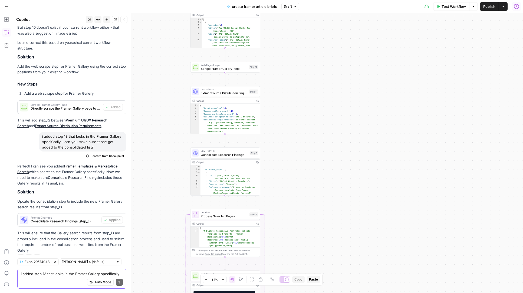
click at [491, 6] on span "Publish" at bounding box center [490, 6] width 12 height 5
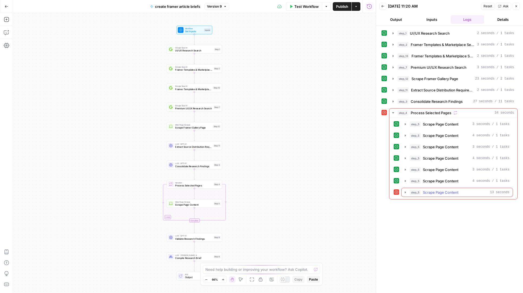
click at [433, 193] on span "Scrape Page Content" at bounding box center [440, 192] width 35 height 5
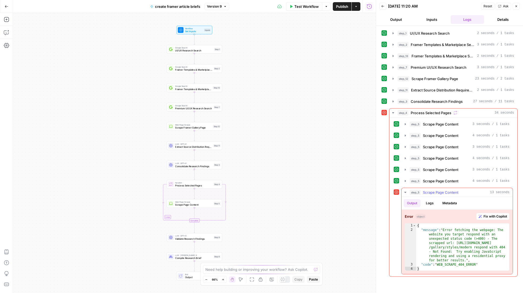
click at [493, 218] on span "Fix with Copilot" at bounding box center [496, 216] width 24 height 5
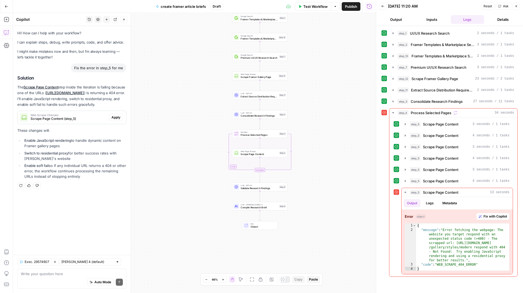
click at [84, 94] on link "https://www.framer.com/gallery/styles/modern" at bounding box center [65, 93] width 38 height 4
click at [113, 120] on span "Apply" at bounding box center [116, 117] width 9 height 5
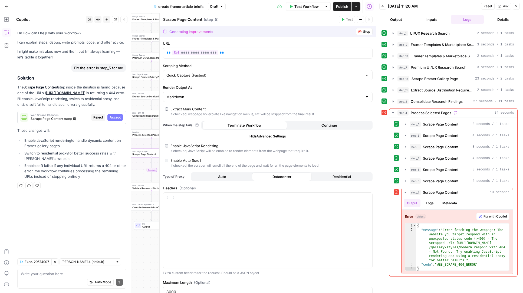
click at [116, 120] on span "Accept" at bounding box center [115, 117] width 11 height 5
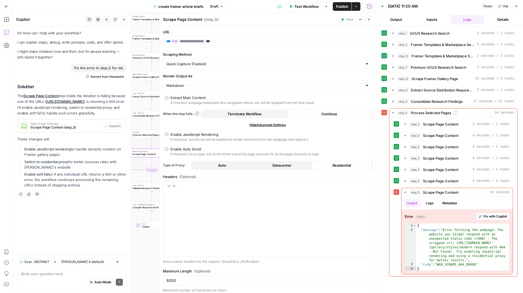
click at [340, 7] on span "Publish" at bounding box center [342, 6] width 12 height 5
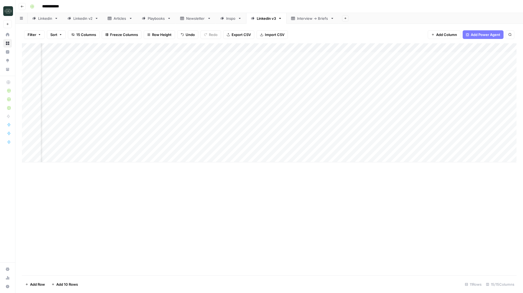
scroll to position [0, 98]
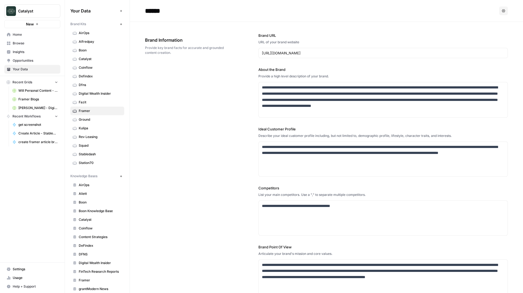
scroll to position [682, 0]
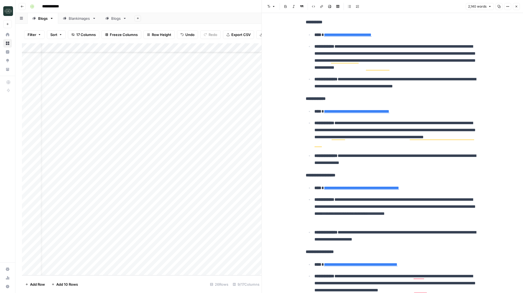
scroll to position [371, 0]
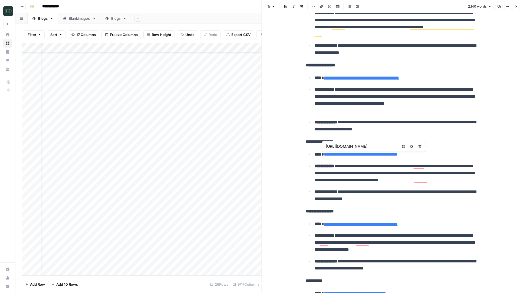
click at [404, 149] on link "Open in a new tab" at bounding box center [403, 146] width 7 height 7
type input "[URL][DOMAIN_NAME]"
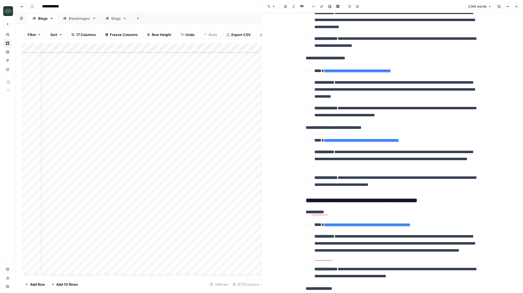
scroll to position [811, 0]
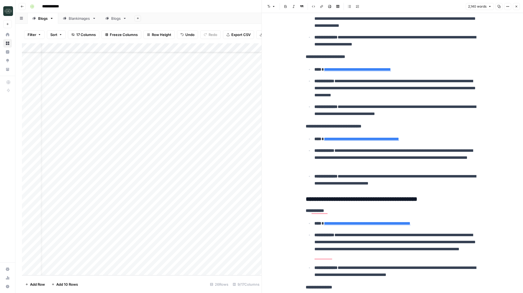
click at [399, 140] on link "**********" at bounding box center [361, 139] width 75 height 4
click at [402, 129] on link "Open in a new tab" at bounding box center [403, 131] width 7 height 7
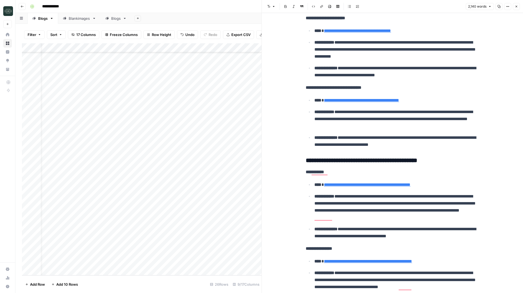
scroll to position [0, 0]
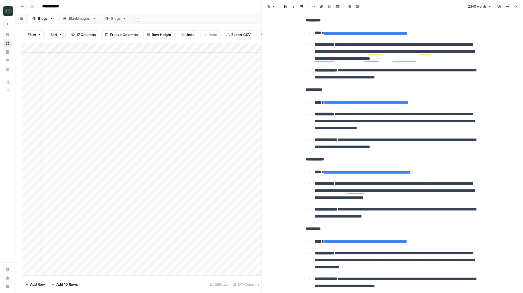
click at [408, 99] on div "https://www.framer.com/marketplace/templates/luxdin/ Open in a new tab Remove l…" at bounding box center [374, 94] width 104 height 11
click at [404, 95] on icon at bounding box center [403, 94] width 3 height 3
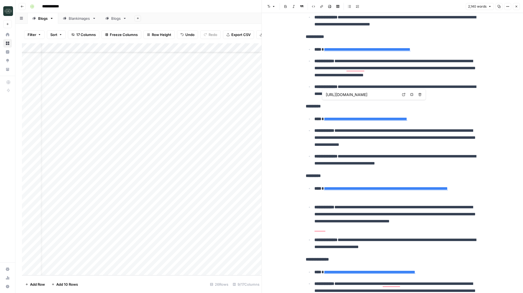
type input "https://www.framer.com/marketplace/templates/latte-cafe-restaurant-template/"
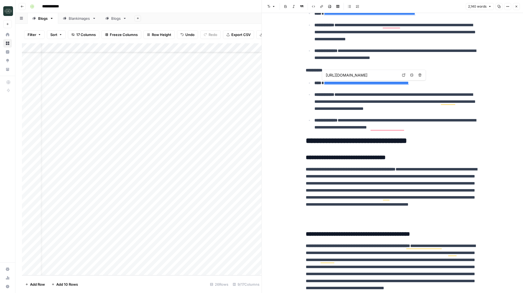
click at [404, 76] on icon at bounding box center [403, 75] width 3 height 3
click at [514, 6] on button "Close" at bounding box center [516, 6] width 7 height 7
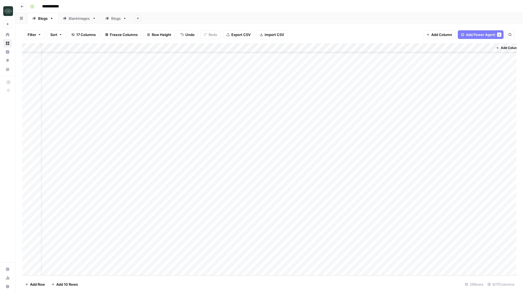
click at [294, 243] on div "Add Column" at bounding box center [269, 159] width 495 height 232
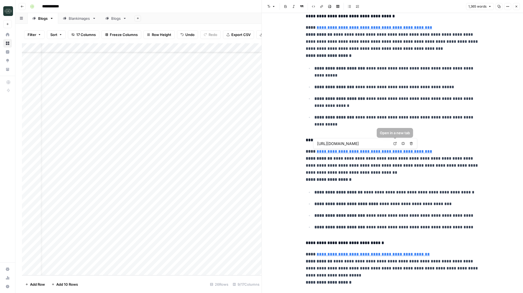
click at [395, 143] on icon at bounding box center [395, 143] width 3 height 3
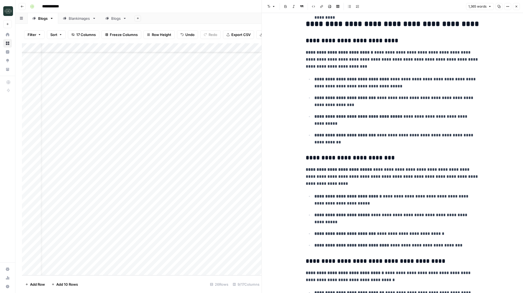
click at [517, 6] on icon "button" at bounding box center [516, 6] width 3 height 3
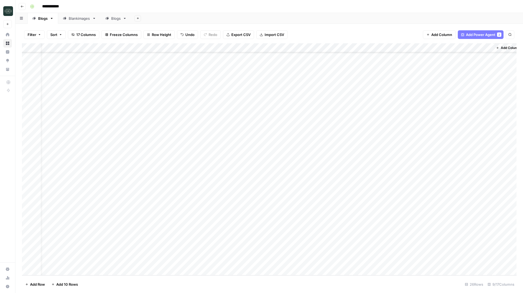
click at [240, 48] on div "Add Column" at bounding box center [269, 159] width 495 height 232
click at [206, 101] on span "Edit Workflow" at bounding box center [214, 100] width 47 height 5
click at [374, 253] on div "Add Column" at bounding box center [269, 159] width 495 height 232
click at [333, 254] on div "Add Column" at bounding box center [269, 159] width 495 height 232
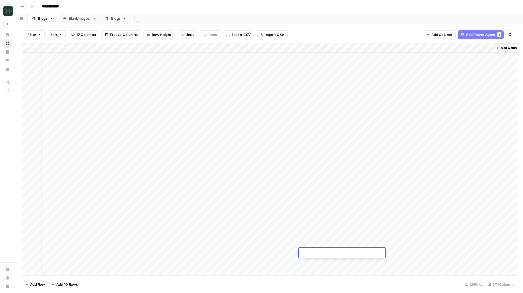
click at [334, 254] on textarea at bounding box center [342, 253] width 87 height 8
type textarea "****"
click at [385, 46] on div "Add Column" at bounding box center [269, 159] width 495 height 232
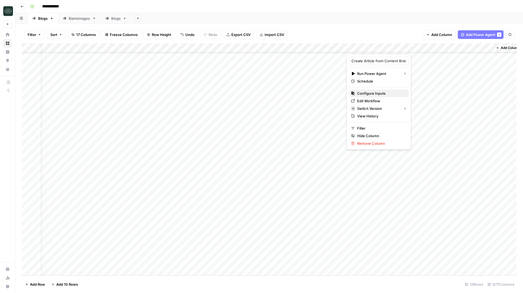
click at [374, 93] on span "Configure Inputs" at bounding box center [380, 93] width 47 height 5
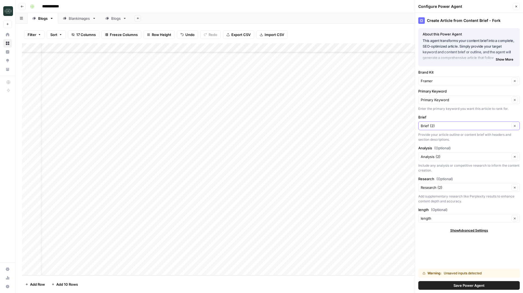
click at [514, 125] on icon "button" at bounding box center [515, 126] width 3 height 3
click at [479, 127] on input "Brief" at bounding box center [465, 125] width 89 height 5
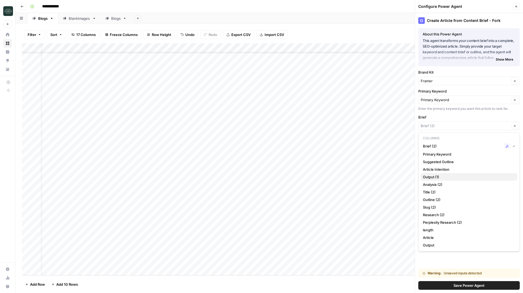
click at [452, 174] on button "Output (1)" at bounding box center [469, 177] width 97 height 8
type input "Output (1)"
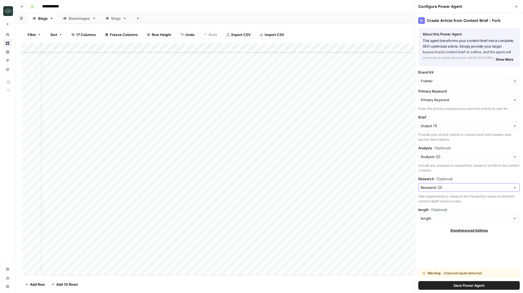
click at [458, 187] on input "Research (2)" at bounding box center [465, 187] width 89 height 5
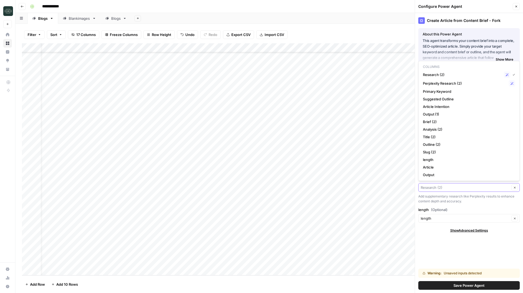
click at [458, 187] on input "Research (Optional)" at bounding box center [465, 187] width 89 height 5
type input "Research (2)"
click at [447, 251] on div "Create Article from Content Brief - Fork About this Power Agent This agent tran…" at bounding box center [469, 153] width 108 height 280
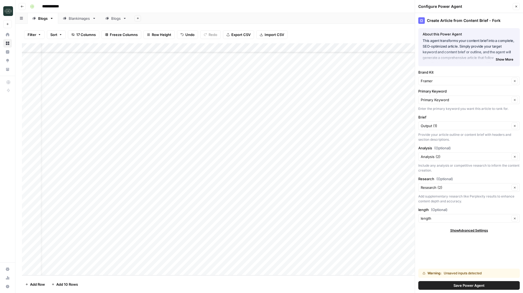
click at [451, 287] on button "Save Power Agent" at bounding box center [470, 285] width 102 height 9
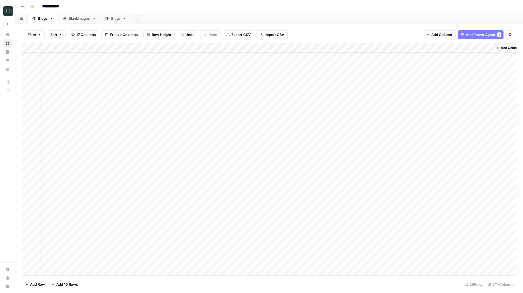
click at [384, 254] on div "Add Column" at bounding box center [269, 159] width 495 height 232
click at [246, 243] on div "Add Column" at bounding box center [269, 159] width 495 height 232
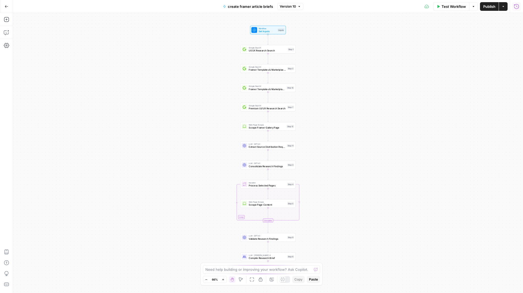
click at [517, 6] on icon "button" at bounding box center [516, 6] width 5 height 5
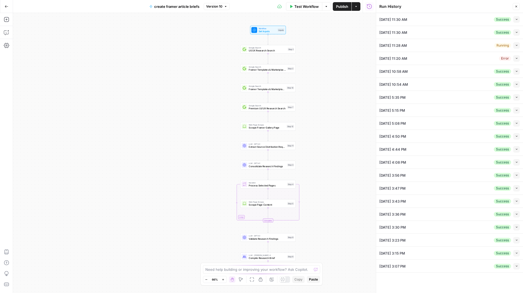
click at [517, 20] on icon "button" at bounding box center [517, 19] width 3 height 3
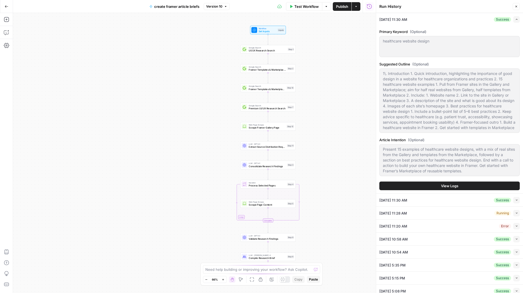
click at [464, 190] on button "View Logs" at bounding box center [450, 186] width 141 height 9
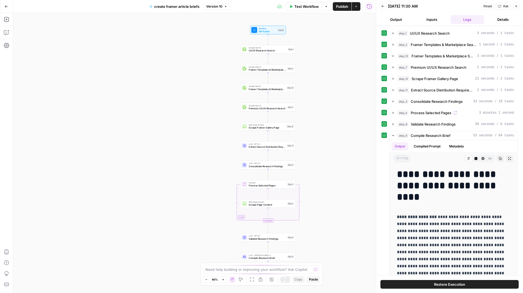
click at [504, 6] on span "Ask" at bounding box center [506, 6] width 6 height 5
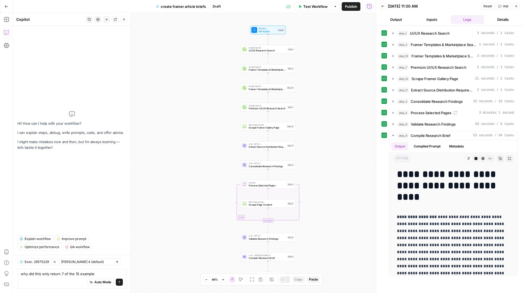
type textarea "why did this only return 7 of the 15 examples"
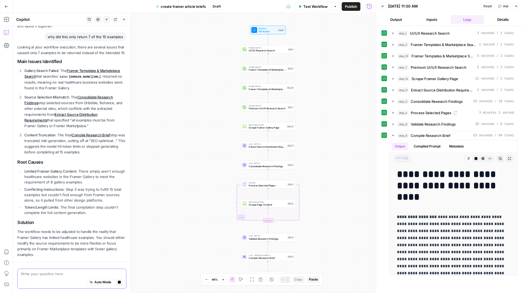
scroll to position [47, 0]
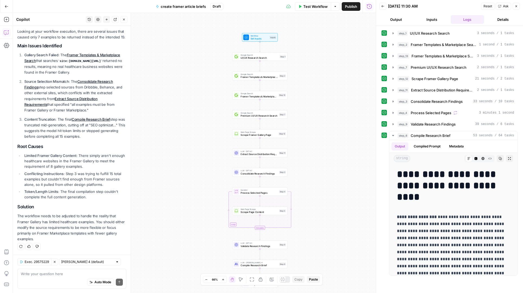
drag, startPoint x: 211, startPoint y: 90, endPoint x: 211, endPoint y: 113, distance: 22.2
click at [211, 115] on div "Workflow Set Inputs Inputs Google Search UI/UX Research Search Step 1 Google Se…" at bounding box center [194, 153] width 363 height 280
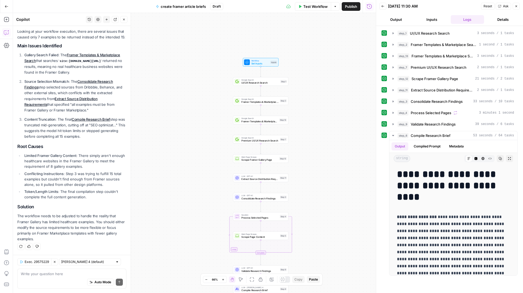
click at [209, 110] on div "Workflow Set Inputs Inputs Google Search UI/UX Research Search Step 1 Google Se…" at bounding box center [194, 153] width 363 height 280
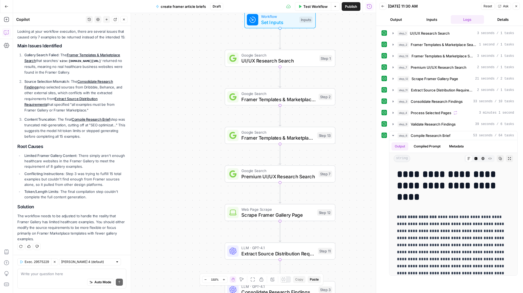
drag, startPoint x: 183, startPoint y: 129, endPoint x: 163, endPoint y: 133, distance: 20.6
click at [163, 133] on div "Workflow Set Inputs Inputs Google Search UI/UX Research Search Step 1 Google Se…" at bounding box center [194, 153] width 363 height 280
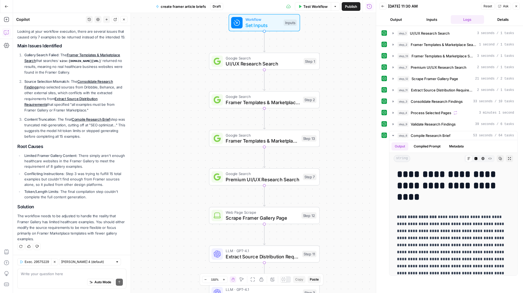
click at [235, 136] on span "Google Search" at bounding box center [262, 135] width 73 height 6
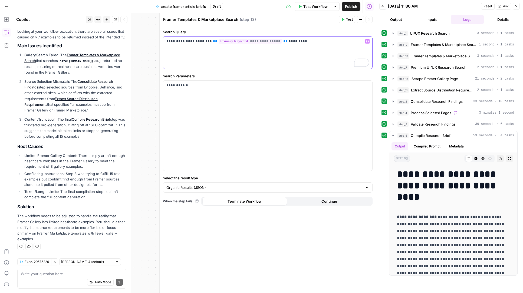
drag, startPoint x: 301, startPoint y: 42, endPoint x: 164, endPoint y: 43, distance: 137.0
click at [164, 43] on div "**********" at bounding box center [267, 53] width 209 height 32
click at [373, 19] on header "Framer Templates & Marketplace Search Framer Templates & Marketplace Search ( s…" at bounding box center [268, 19] width 216 height 13
click at [370, 18] on icon "button" at bounding box center [369, 19] width 3 height 3
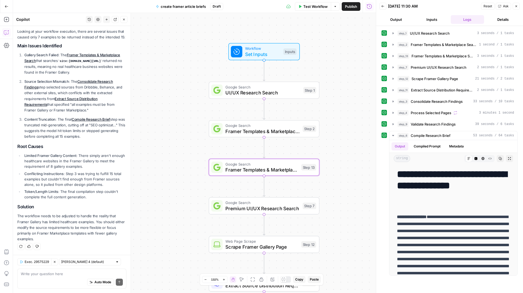
drag, startPoint x: 337, startPoint y: 33, endPoint x: 336, endPoint y: 62, distance: 29.0
click at [336, 62] on div "Workflow Set Inputs Inputs Google Search UI/UX Research Search Step 1 Google Se…" at bounding box center [194, 153] width 363 height 280
click at [422, 18] on button "Inputs" at bounding box center [432, 19] width 34 height 9
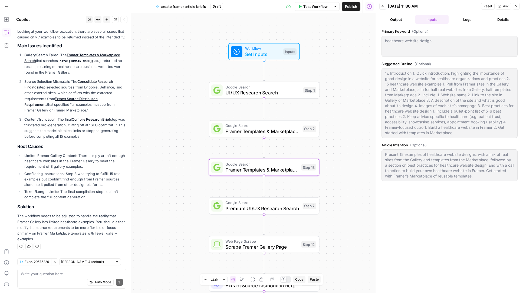
click at [80, 280] on div "Auto Mode Send" at bounding box center [72, 283] width 102 height 12
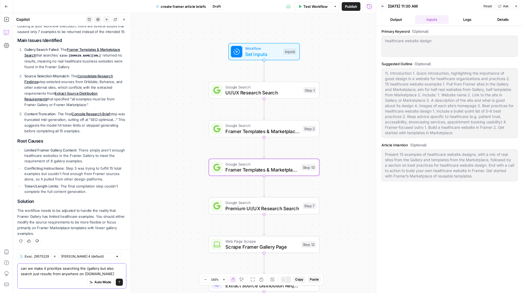
type textarea "can we make it prioritize searching the /gallery but also search just results f…"
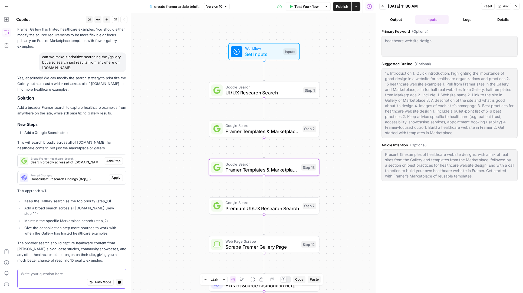
scroll to position [258, 0]
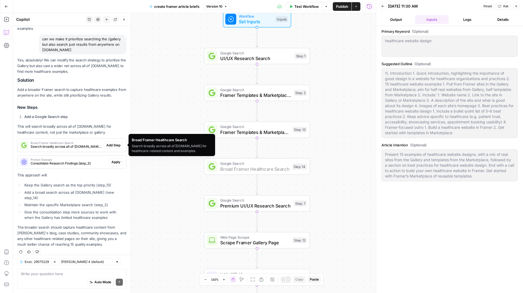
click at [112, 145] on span "Add Step" at bounding box center [113, 145] width 14 height 5
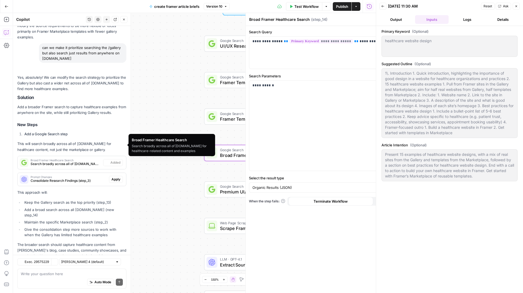
scroll to position [275, 0]
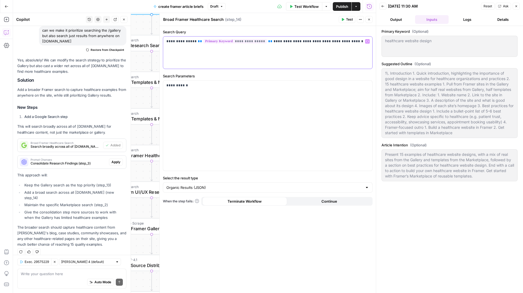
click at [349, 40] on p "**********" at bounding box center [268, 41] width 203 height 5
click at [317, 60] on div "**********" at bounding box center [267, 53] width 209 height 32
click at [372, 20] on button "Close" at bounding box center [369, 19] width 7 height 7
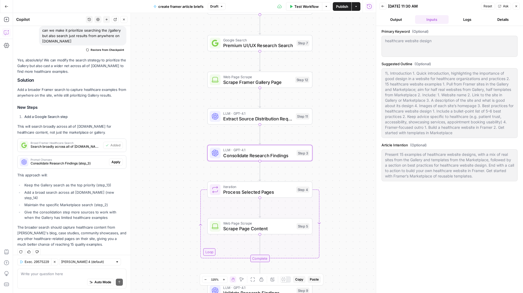
click at [119, 163] on span "Apply" at bounding box center [116, 162] width 9 height 5
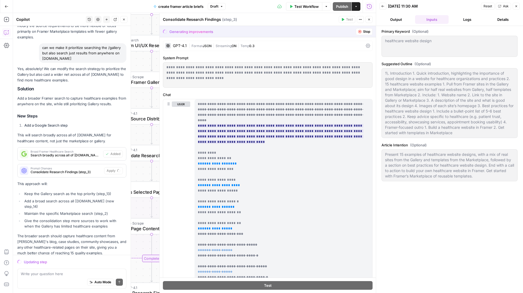
scroll to position [258, 0]
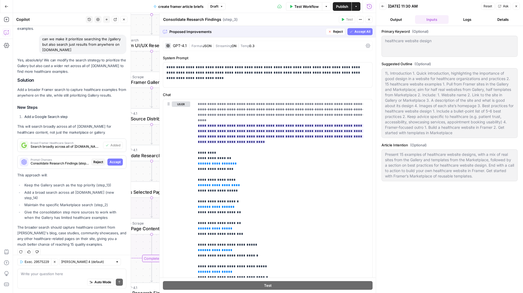
click at [355, 33] on span "Accept All" at bounding box center [363, 31] width 16 height 5
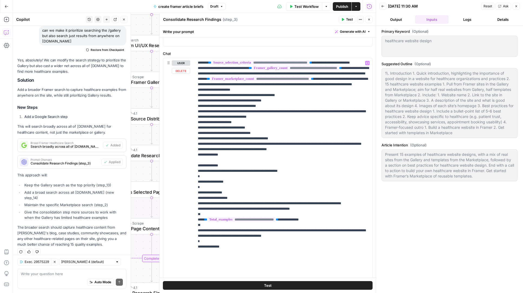
scroll to position [71, 0]
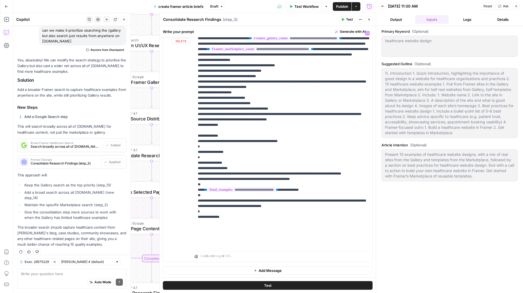
click at [340, 7] on span "Publish" at bounding box center [342, 6] width 12 height 5
